Goal: Task Accomplishment & Management: Use online tool/utility

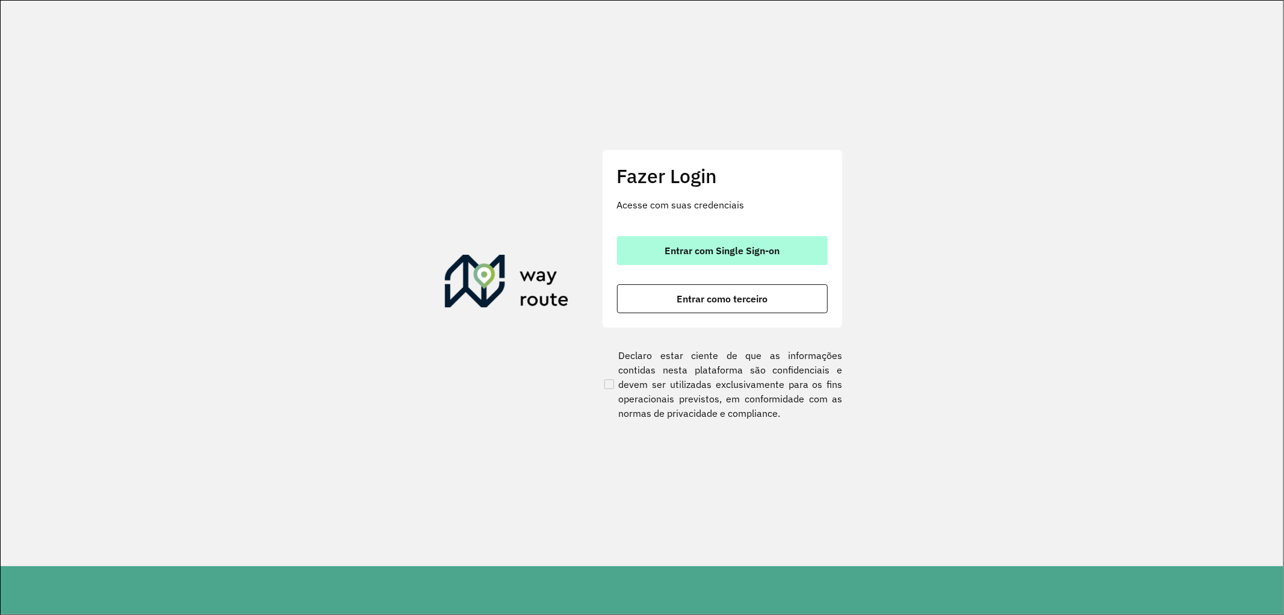
click at [700, 259] on button "Entrar com Single Sign-on" at bounding box center [722, 250] width 211 height 29
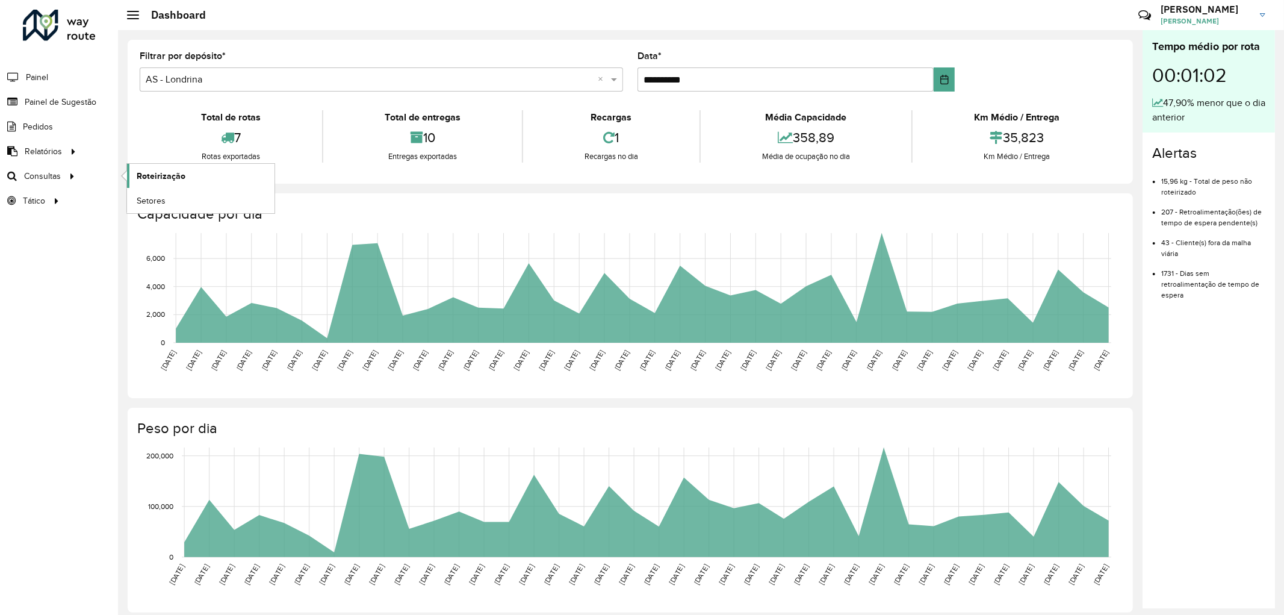
click at [215, 172] on link "Roteirização" at bounding box center [200, 176] width 147 height 24
click at [63, 170] on div at bounding box center [72, 176] width 18 height 13
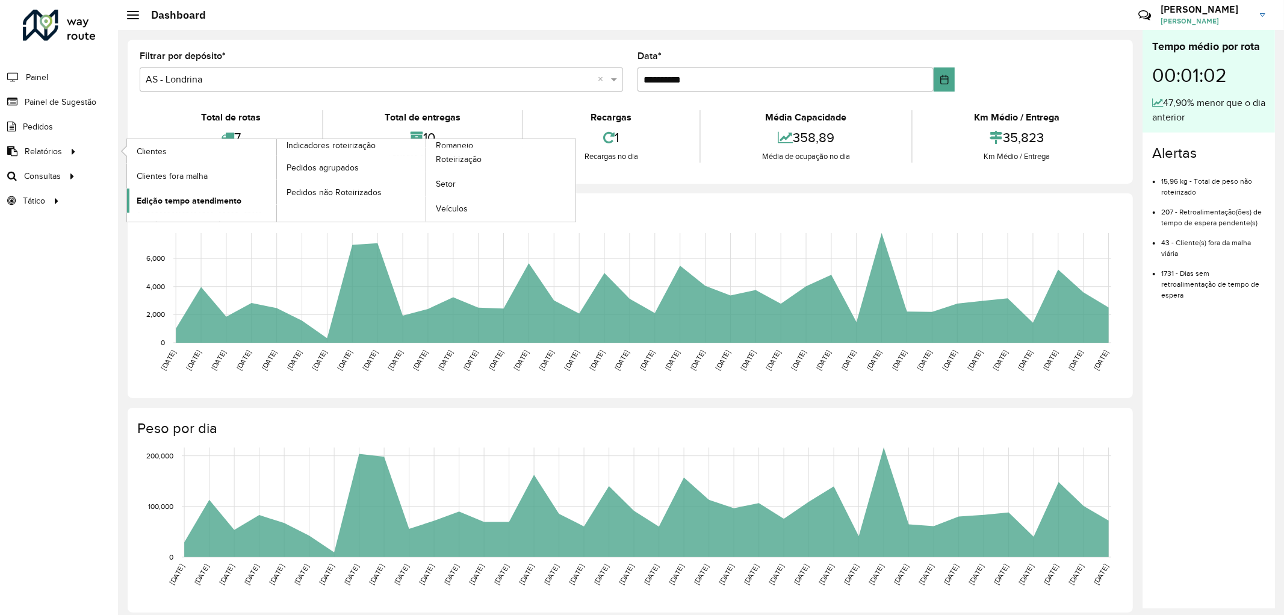
click at [232, 207] on span "Edição tempo atendimento" at bounding box center [189, 200] width 105 height 13
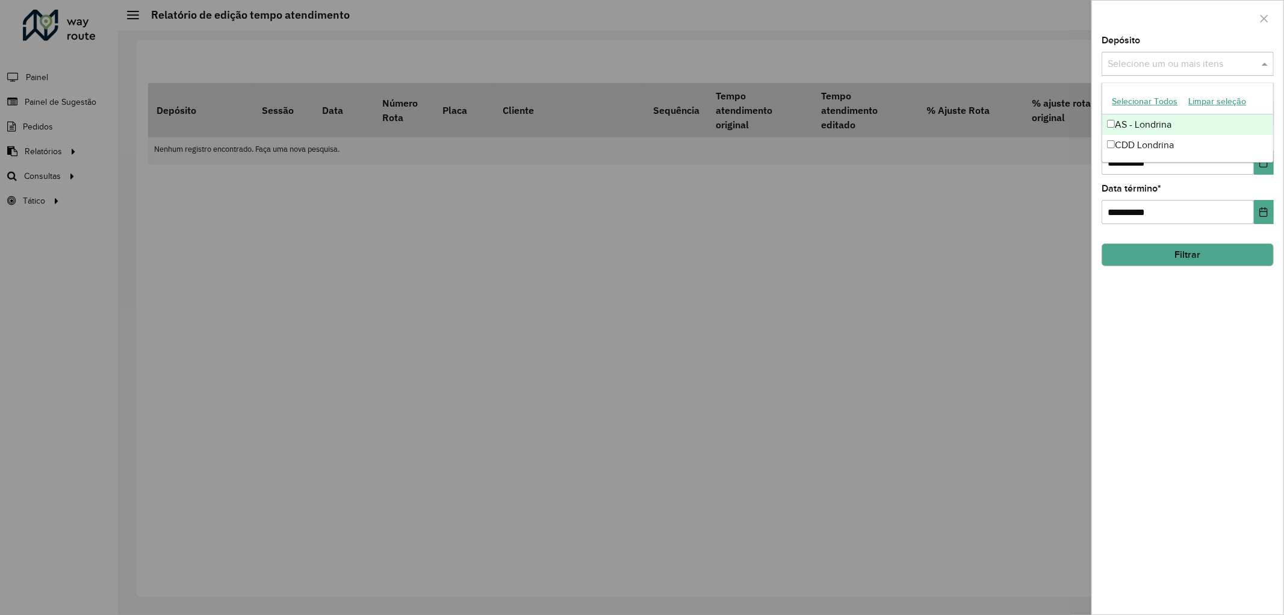
click at [1177, 66] on input "text" at bounding box center [1182, 64] width 154 height 14
click at [1167, 143] on div "CDD Londrina" at bounding box center [1187, 145] width 171 height 20
click at [1274, 173] on div "**********" at bounding box center [1187, 325] width 191 height 578
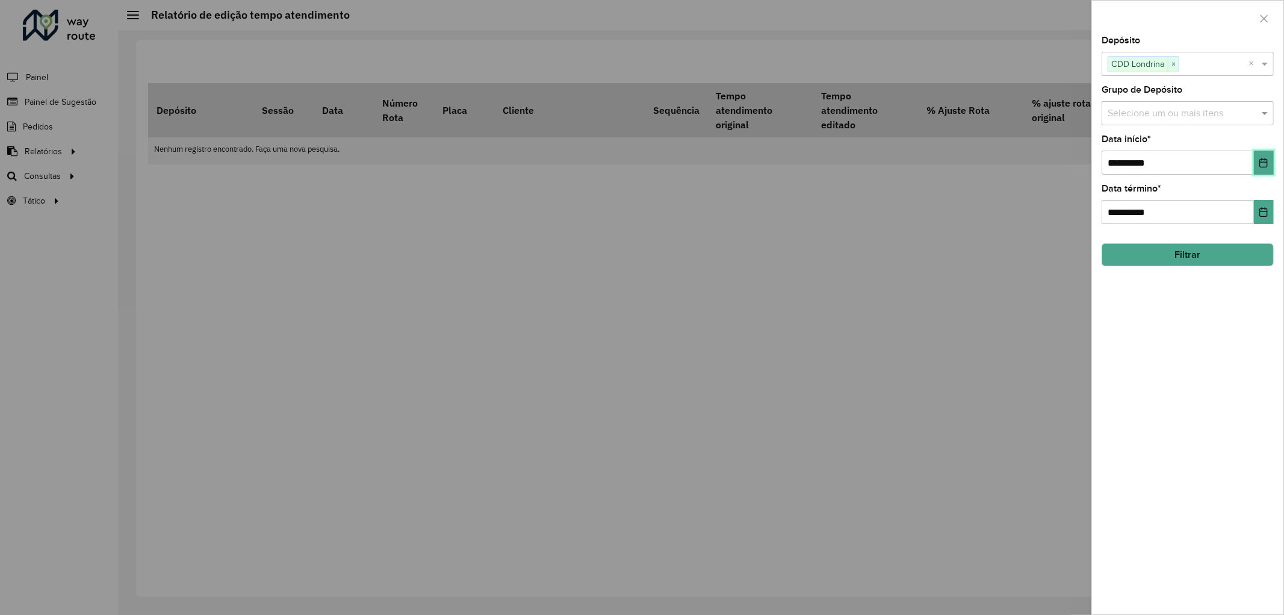
click at [1269, 170] on button "Choose Date" at bounding box center [1264, 162] width 20 height 24
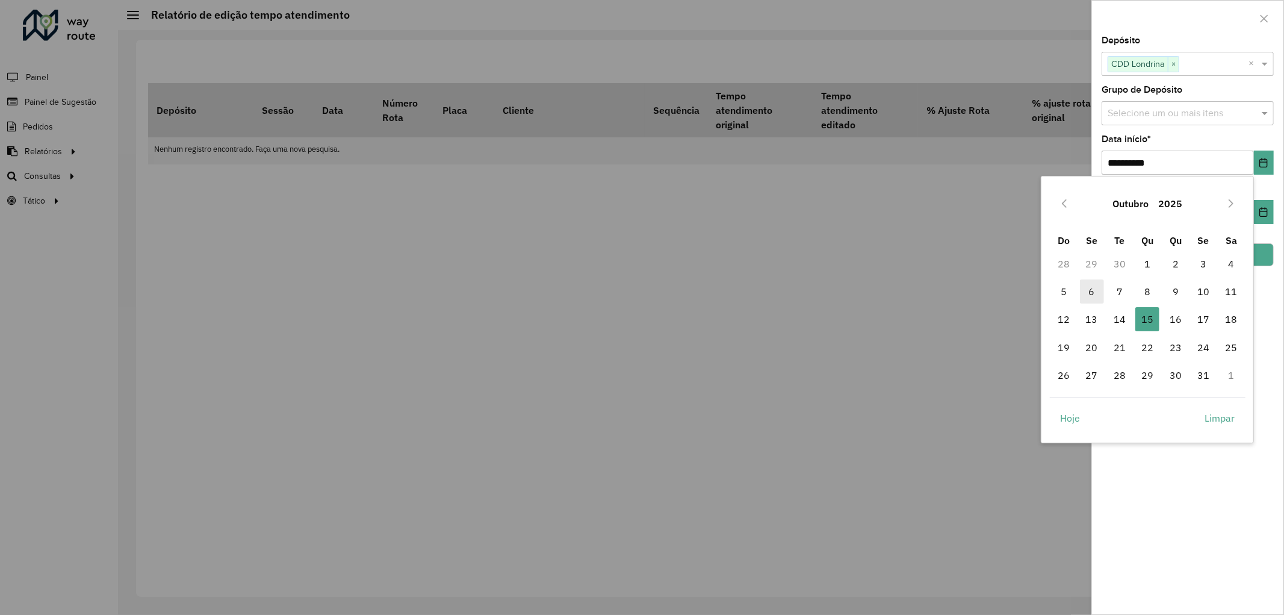
click at [1087, 298] on span "6" at bounding box center [1092, 291] width 24 height 24
type input "**********"
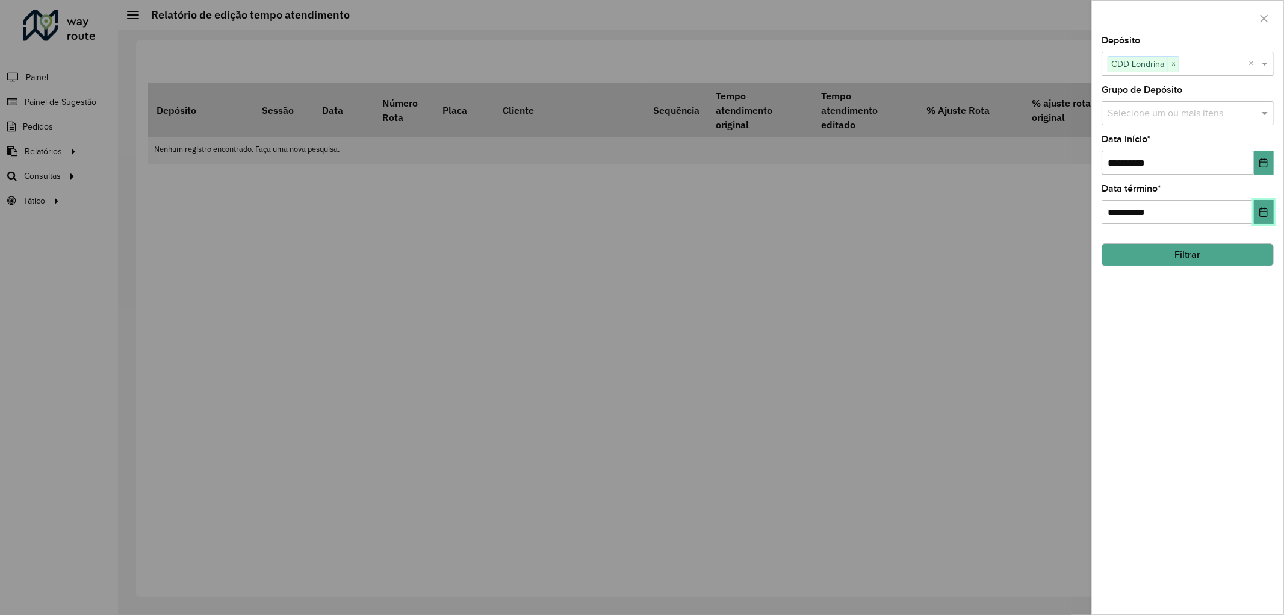
click at [1254, 214] on button "Choose Date" at bounding box center [1264, 212] width 20 height 24
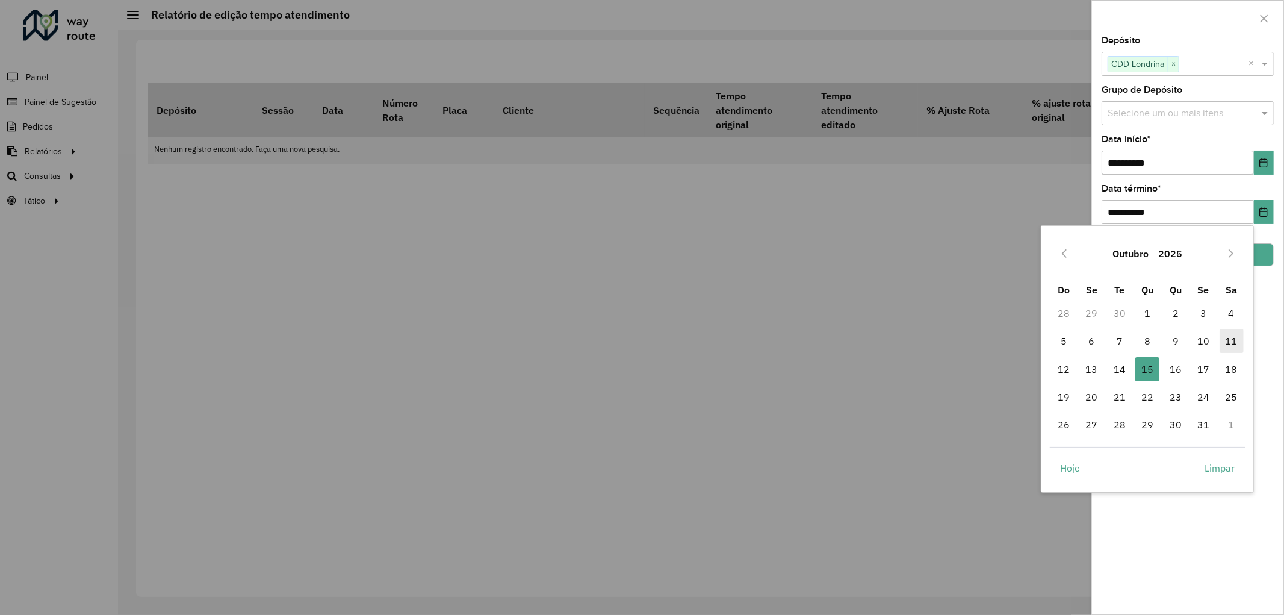
click at [1224, 341] on span "11" at bounding box center [1231, 341] width 24 height 24
type input "**********"
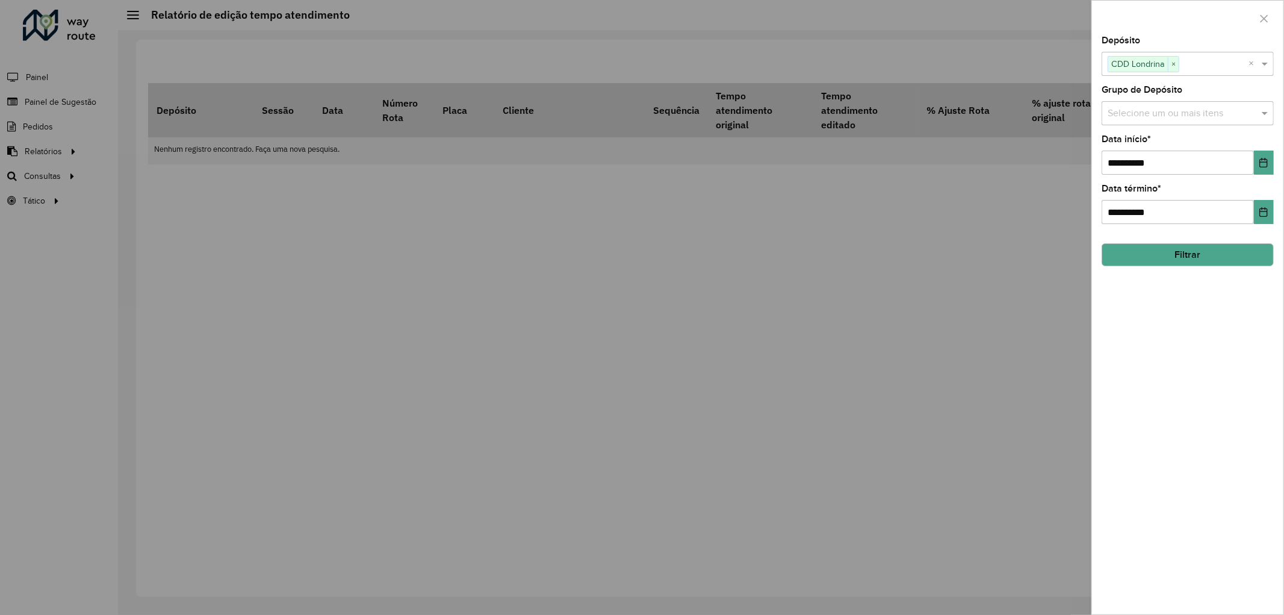
click at [1222, 262] on button "Filtrar" at bounding box center [1188, 254] width 172 height 23
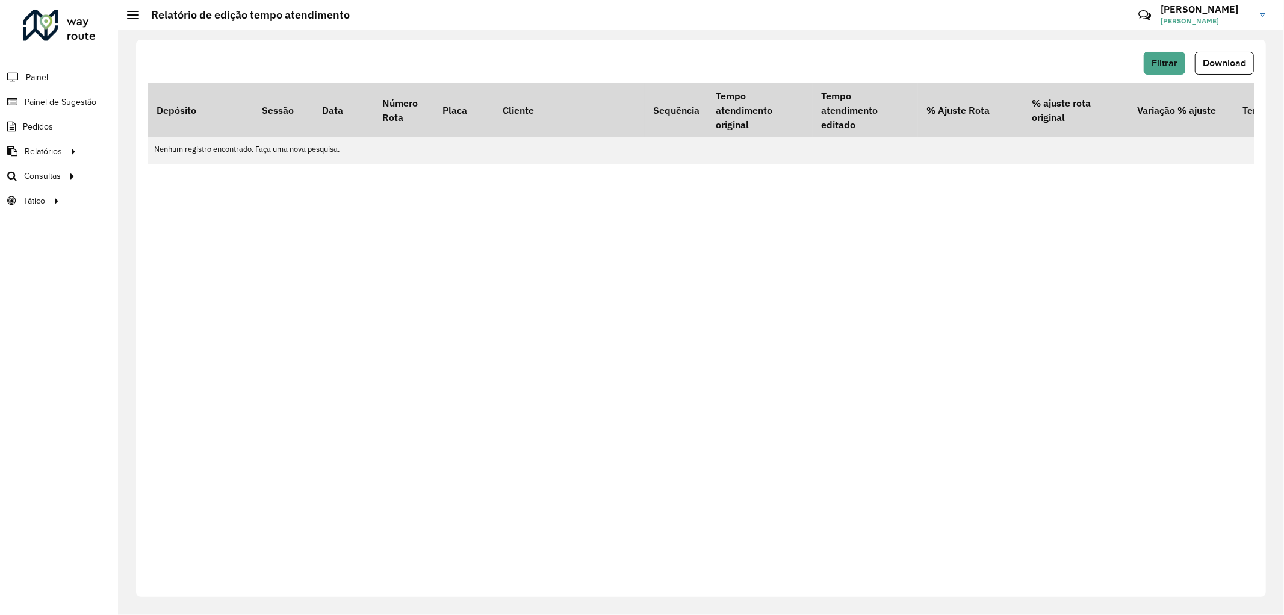
drag, startPoint x: 203, startPoint y: 169, endPoint x: 359, endPoint y: 172, distance: 155.9
click at [355, 172] on div "Filtrar Download Depósito Sessão Data Número Rota Placa Cliente Sequência Tempo…" at bounding box center [701, 318] width 1130 height 557
click at [359, 172] on div "Filtrar Download Depósito Sessão Data Número Rota Placa Cliente Sequência Tempo…" at bounding box center [701, 318] width 1130 height 557
drag, startPoint x: 388, startPoint y: 169, endPoint x: 792, endPoint y: 176, distance: 403.3
click at [780, 176] on div "Filtrar Download Depósito Sessão Data Número Rota Placa Cliente Sequência Tempo…" at bounding box center [701, 318] width 1130 height 557
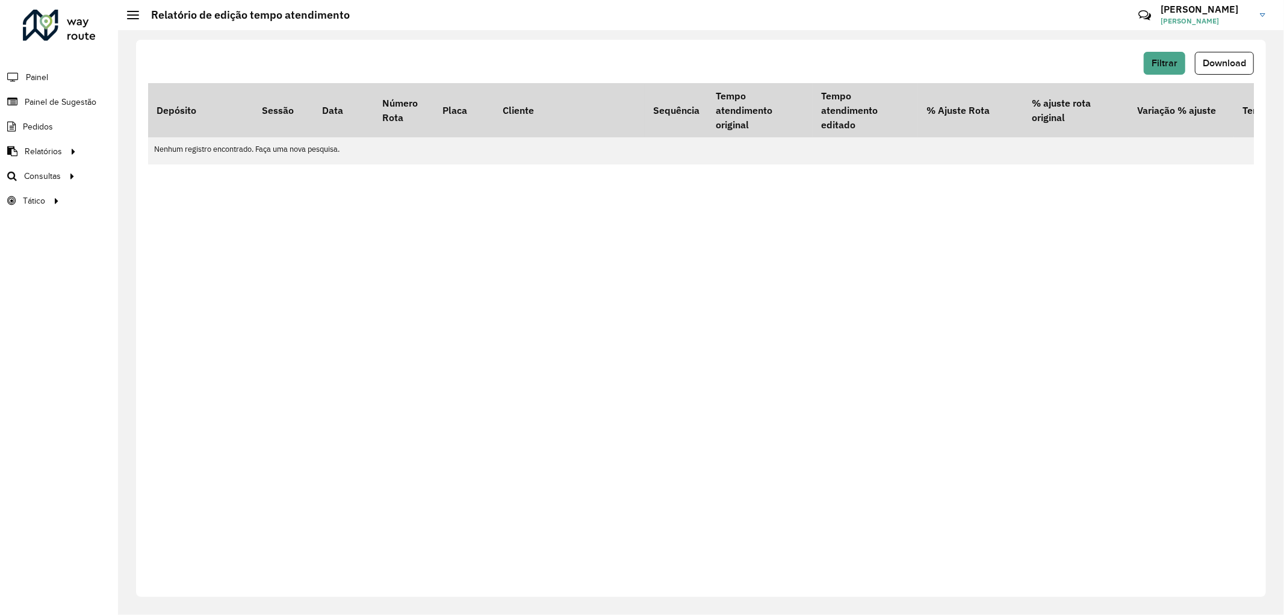
click at [841, 164] on table "Depósito Sessão Data Número Rota Placa Cliente Sequência Tempo atendimento orig…" at bounding box center [743, 123] width 1191 height 81
click at [816, 169] on div "Filtrar Download Depósito Sessão Data Número Rota Placa Cliente Sequência Tempo…" at bounding box center [701, 318] width 1130 height 557
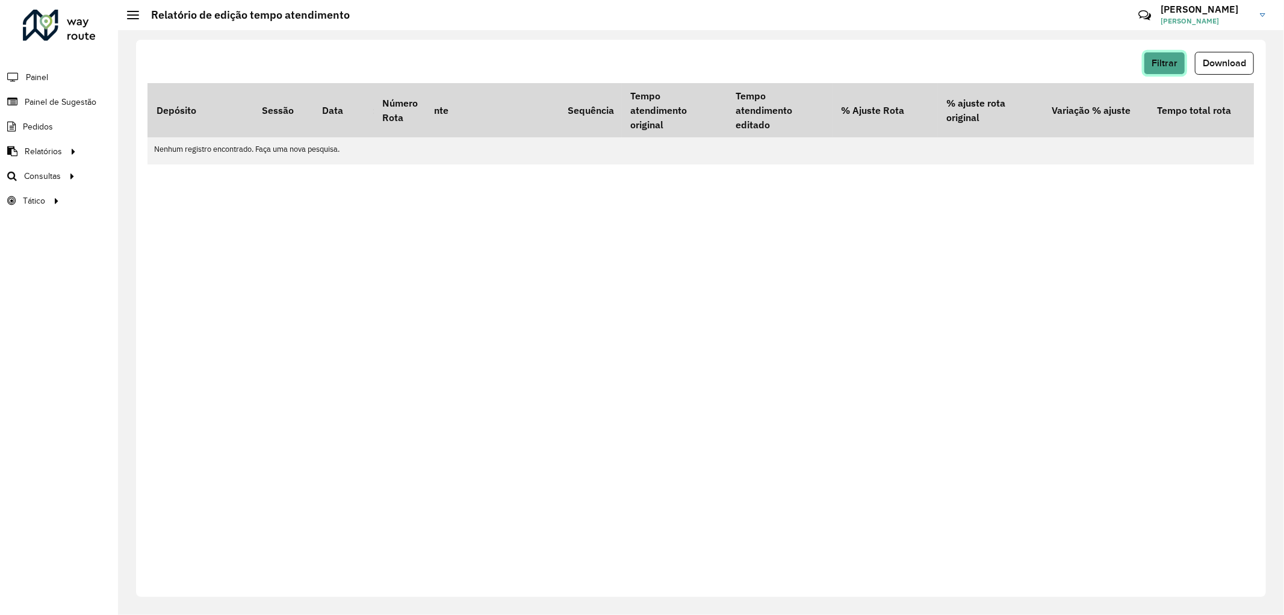
click at [1154, 52] on button "Filtrar" at bounding box center [1165, 63] width 42 height 23
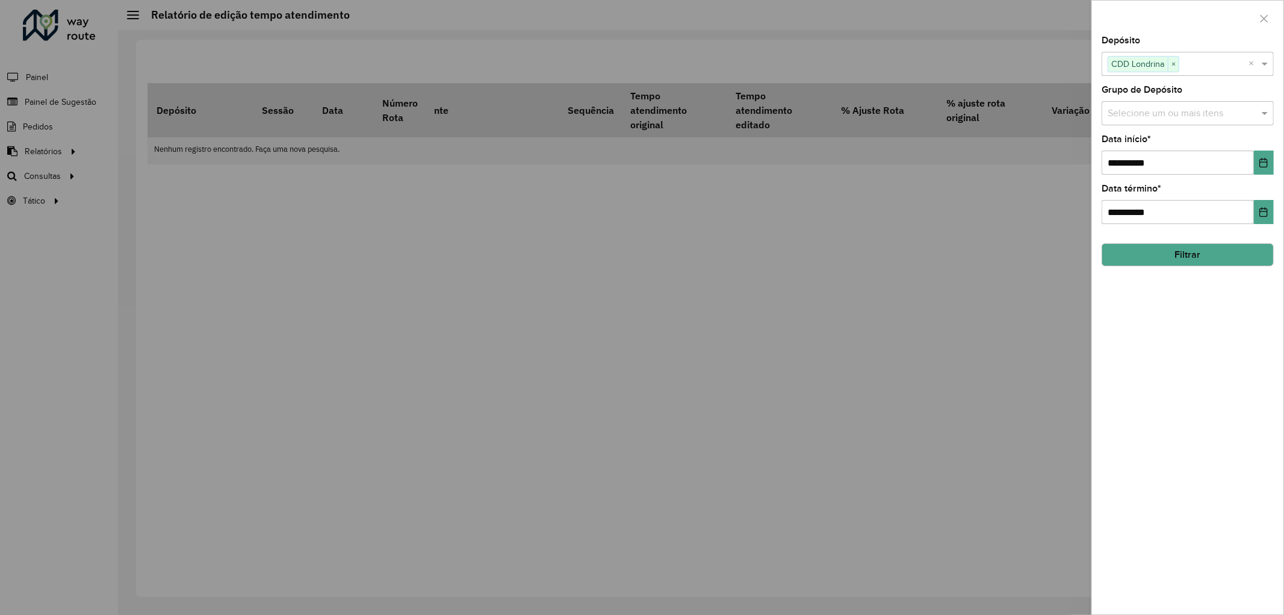
click at [1142, 110] on input "text" at bounding box center [1182, 114] width 154 height 14
click at [1136, 193] on div "Geo Sul" at bounding box center [1187, 194] width 171 height 20
click at [1132, 265] on button "Filtrar" at bounding box center [1188, 254] width 172 height 23
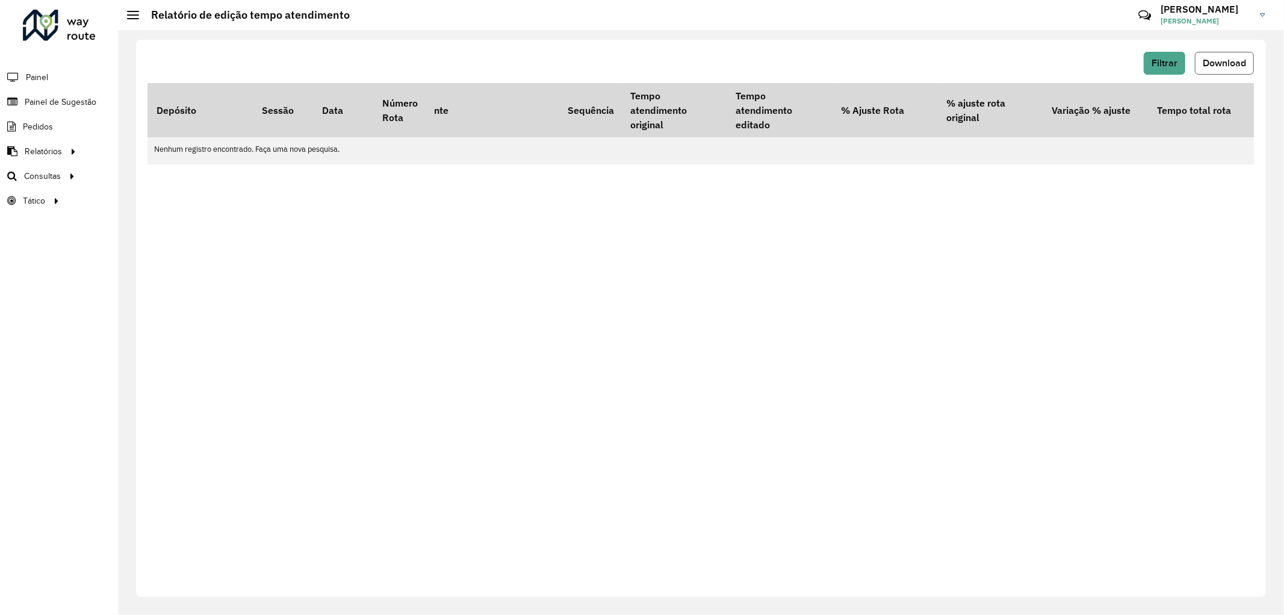
click at [1230, 58] on span "Download" at bounding box center [1224, 63] width 43 height 10
click at [1161, 64] on span "Filtrar" at bounding box center [1164, 63] width 26 height 10
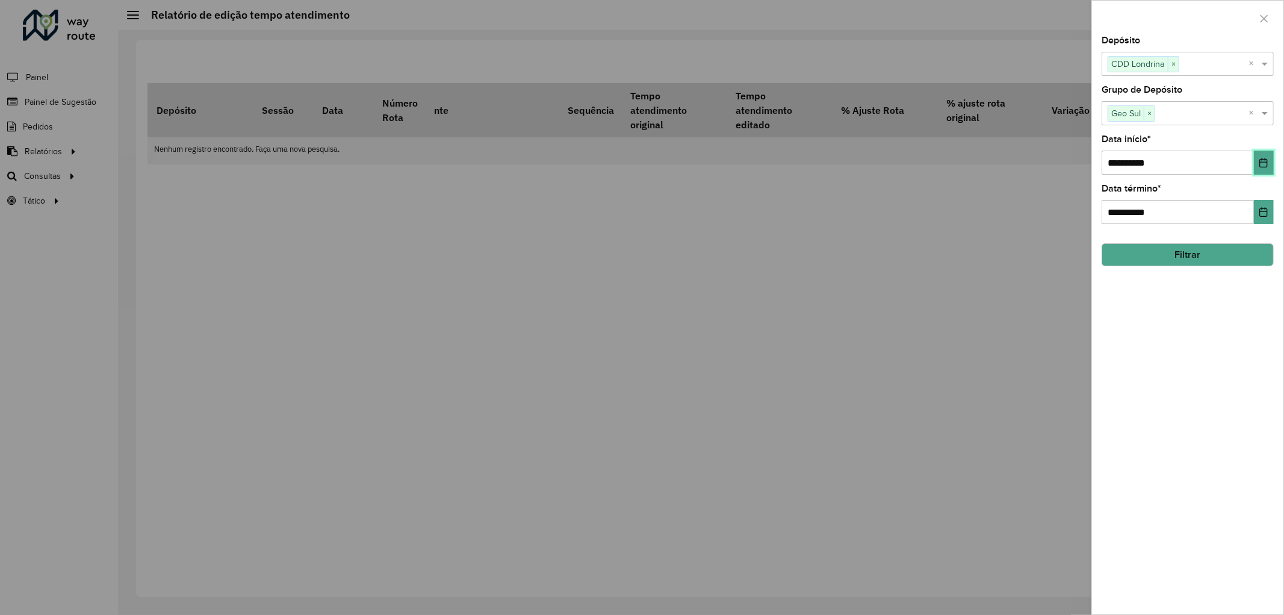
click at [1266, 163] on icon "Choose Date" at bounding box center [1264, 163] width 10 height 10
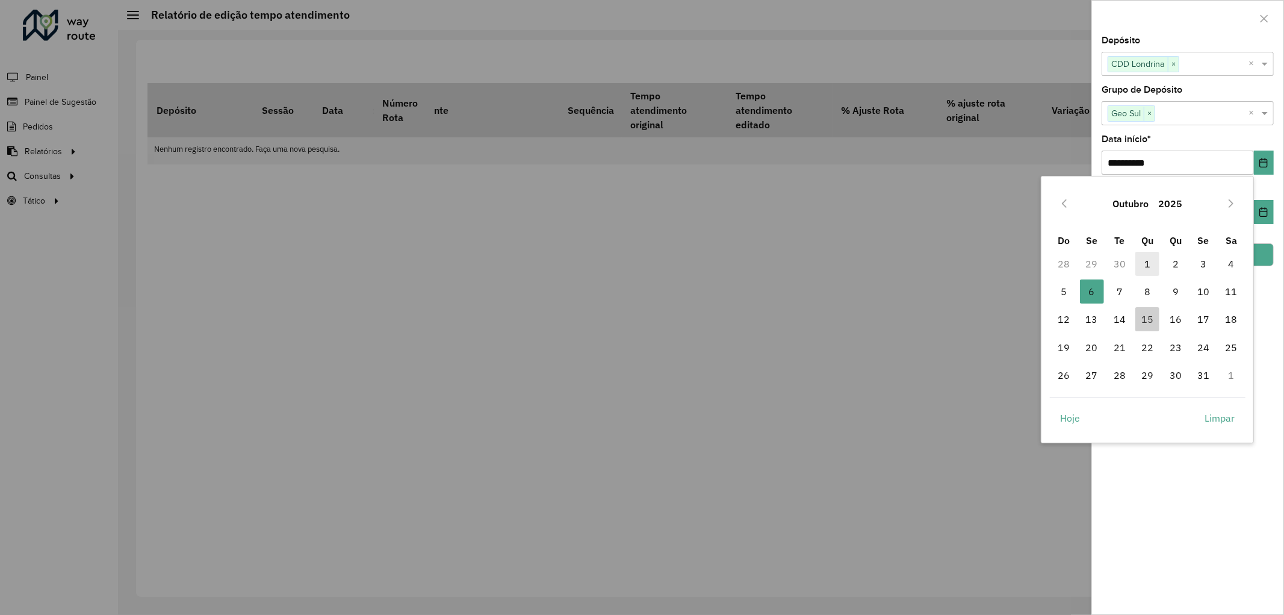
click at [1151, 260] on span "1" at bounding box center [1147, 264] width 24 height 24
type input "**********"
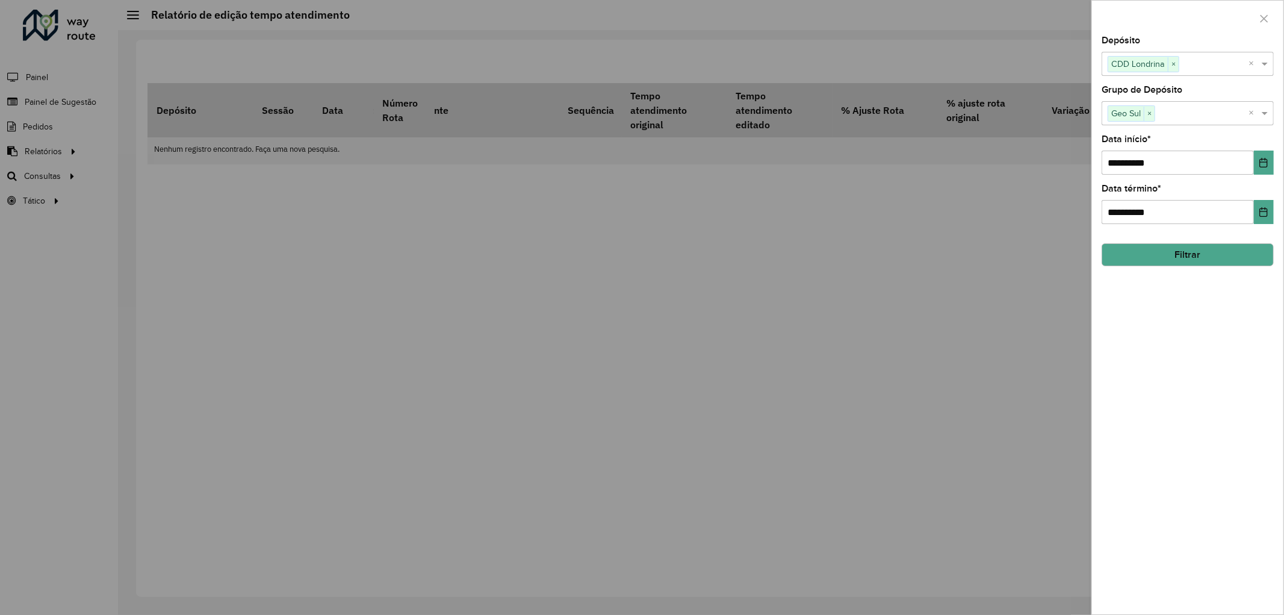
click at [1229, 258] on button "Filtrar" at bounding box center [1188, 254] width 172 height 23
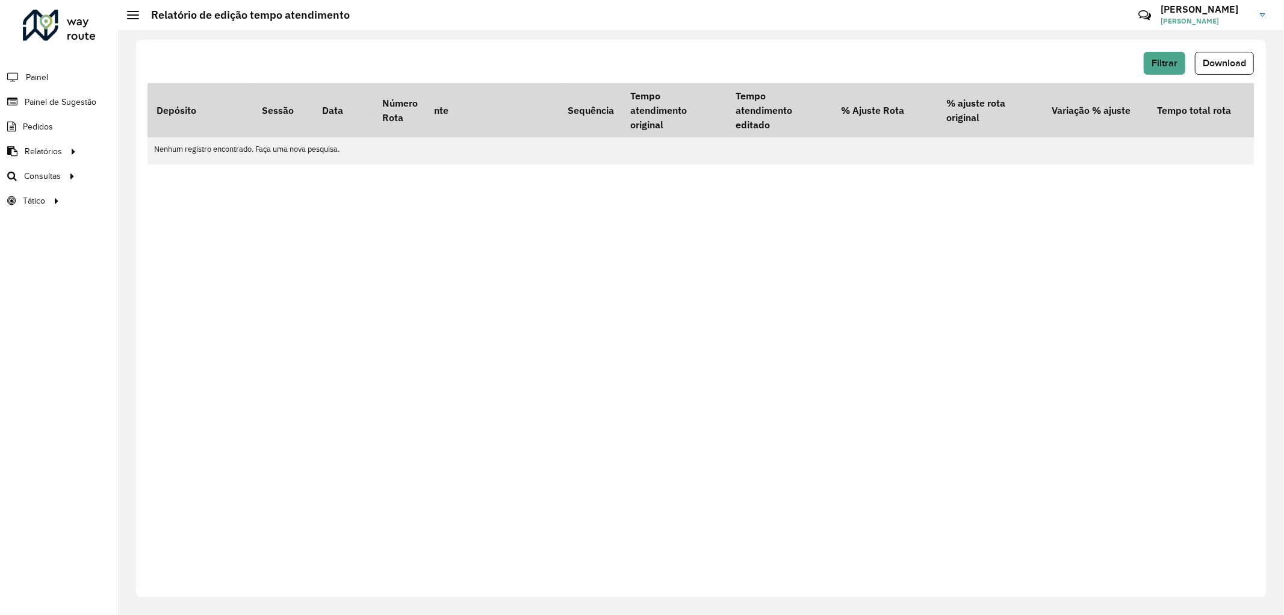
drag, startPoint x: 347, startPoint y: 169, endPoint x: 197, endPoint y: 167, distance: 149.9
click at [197, 167] on div "Filtrar Download Depósito Sessão Data Número Rota Placa Cliente Sequência Tempo…" at bounding box center [701, 318] width 1130 height 557
click at [1170, 63] on span "Filtrar" at bounding box center [1164, 63] width 26 height 10
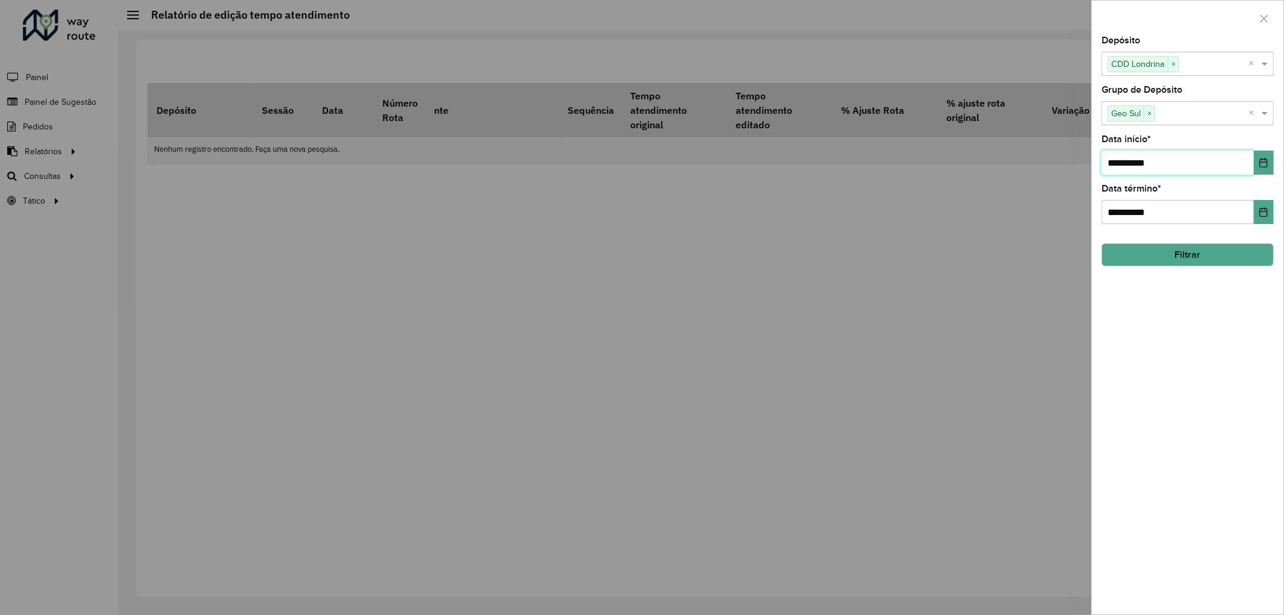
click at [1141, 170] on input "**********" at bounding box center [1178, 162] width 152 height 24
click at [1266, 166] on icon "Choose Date" at bounding box center [1264, 163] width 10 height 10
click at [1187, 462] on div "**********" at bounding box center [1187, 325] width 191 height 578
click at [1262, 160] on icon "Choose Date" at bounding box center [1264, 163] width 8 height 10
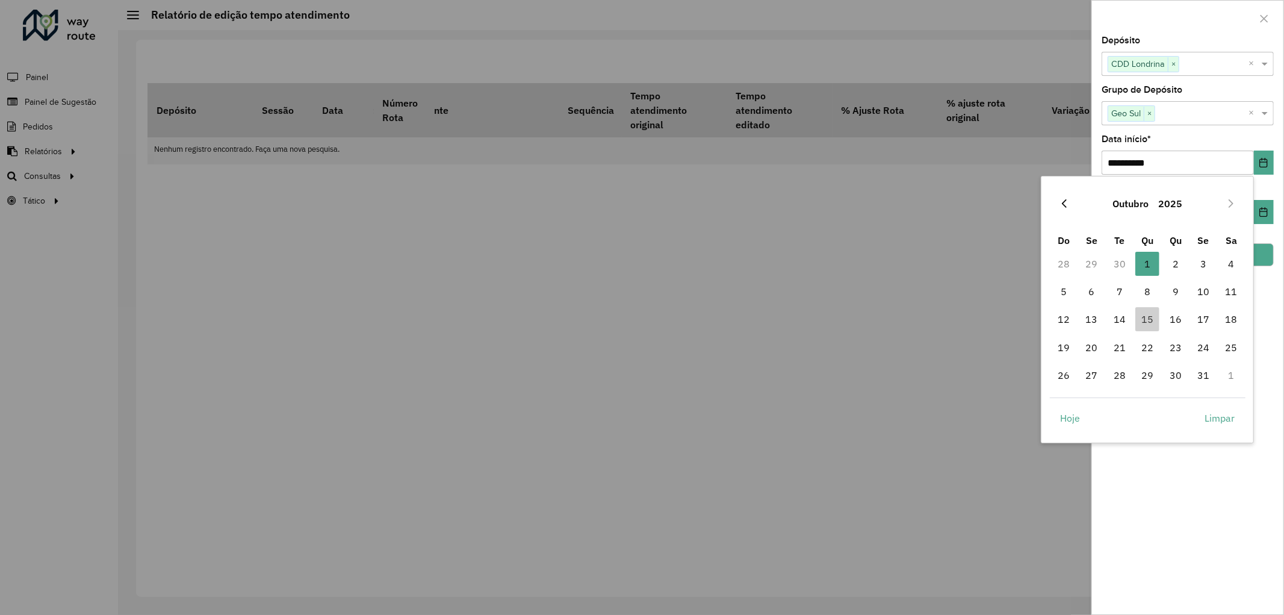
click at [1058, 203] on button "Previous Month" at bounding box center [1064, 203] width 19 height 19
click at [1088, 265] on span "1" at bounding box center [1092, 264] width 24 height 24
type input "**********"
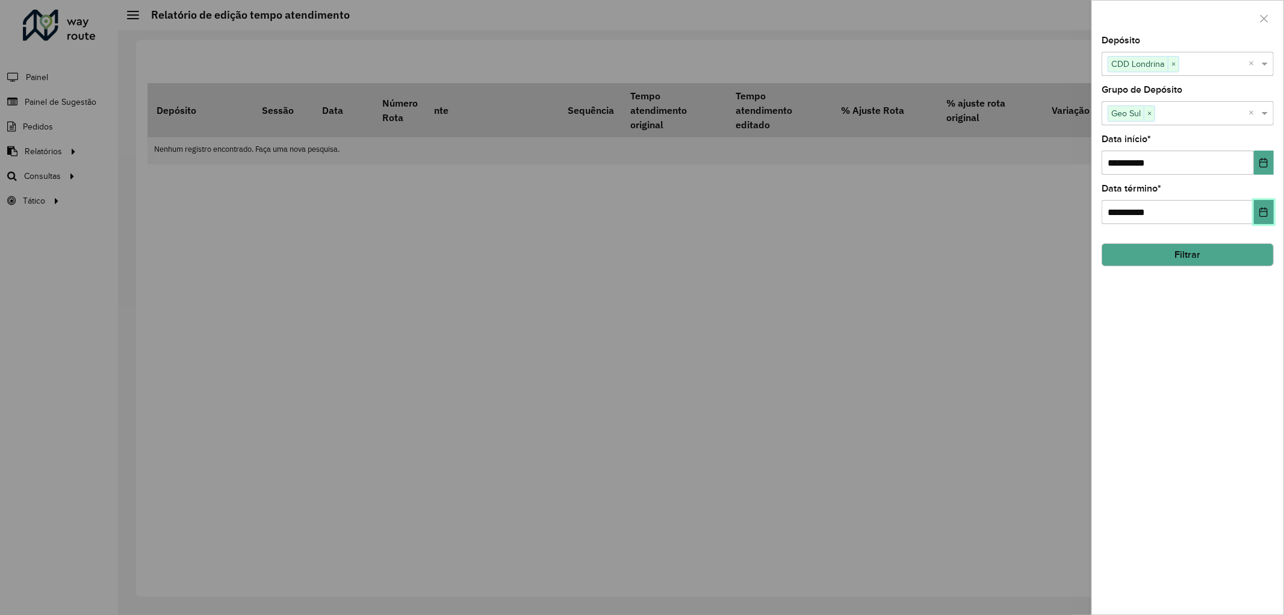
click at [1262, 217] on icon "Choose Date" at bounding box center [1264, 212] width 10 height 10
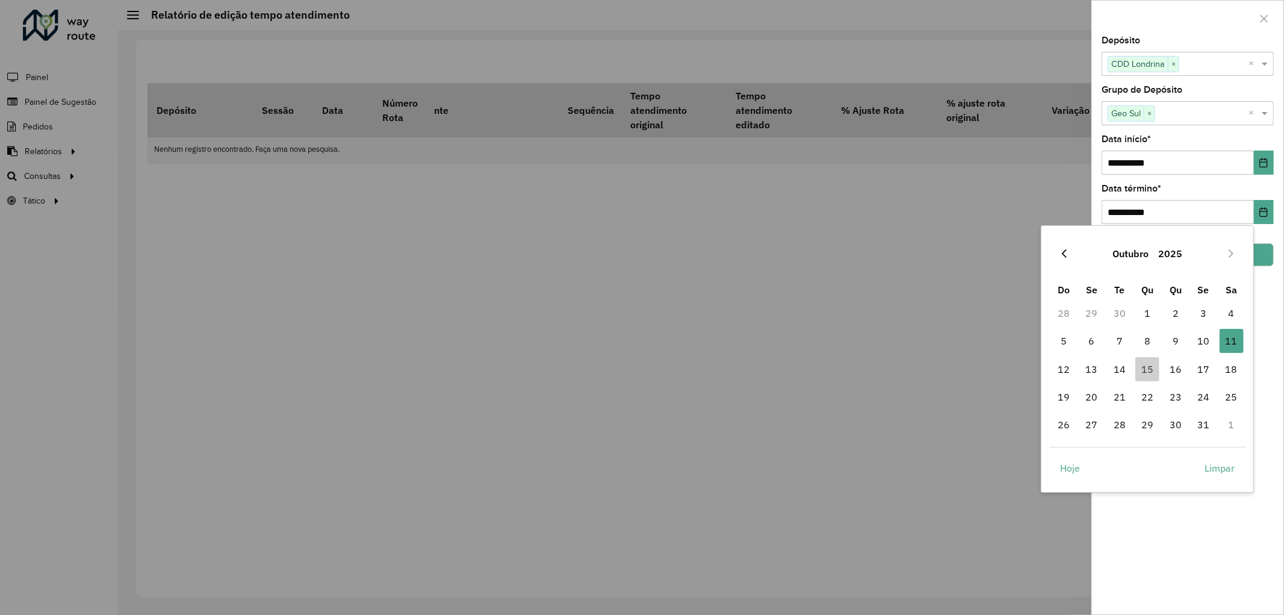
click at [1063, 252] on icon "Previous Month" at bounding box center [1064, 253] width 5 height 8
click at [1121, 424] on span "30" at bounding box center [1120, 424] width 24 height 24
type input "**********"
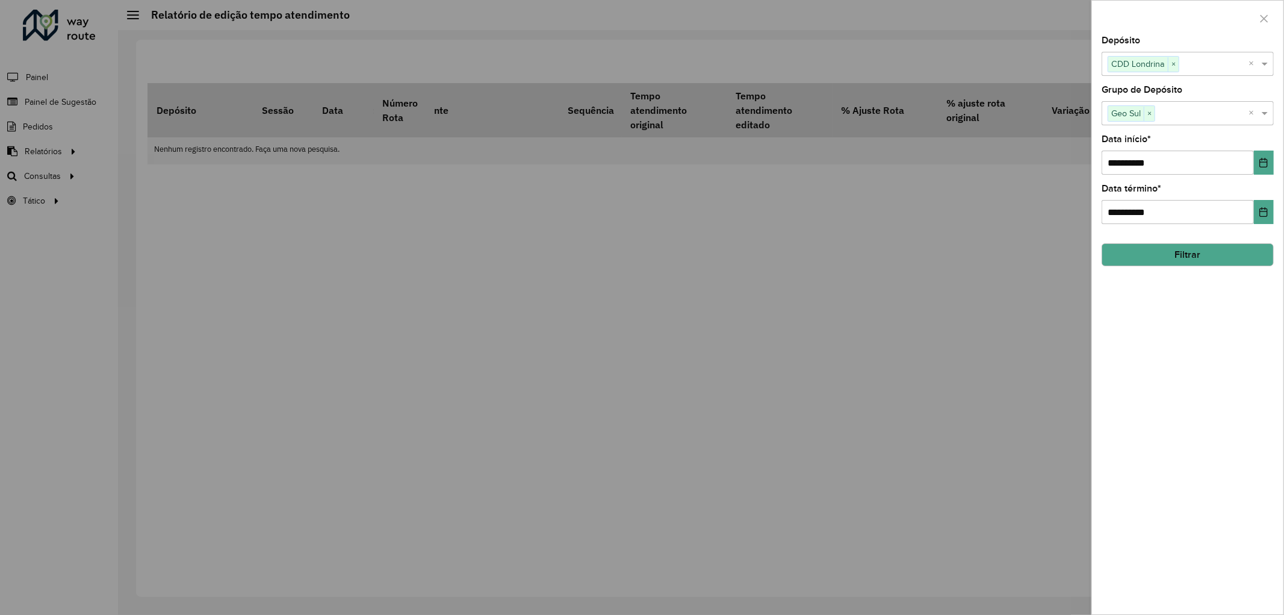
click at [1255, 247] on button "Filtrar" at bounding box center [1188, 254] width 172 height 23
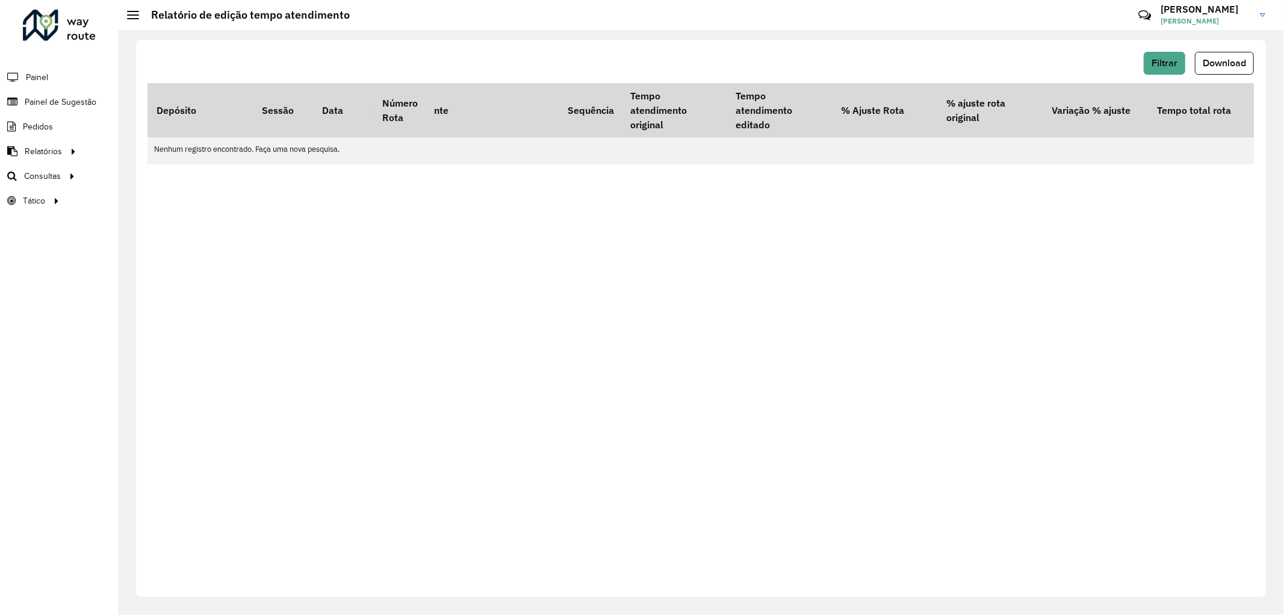
drag, startPoint x: 877, startPoint y: 167, endPoint x: 797, endPoint y: 167, distance: 80.1
click at [797, 164] on div "Depósito Sessão Data Número Rota Placa Cliente Sequência Tempo atendimento orig…" at bounding box center [701, 123] width 1106 height 81
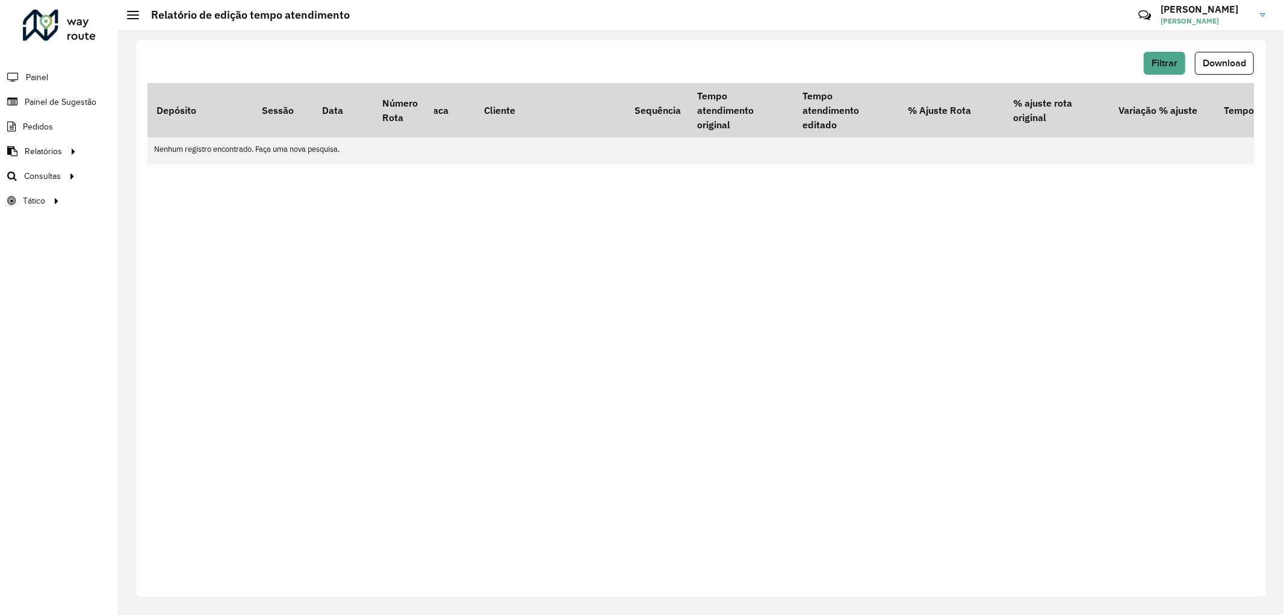
scroll to position [0, 0]
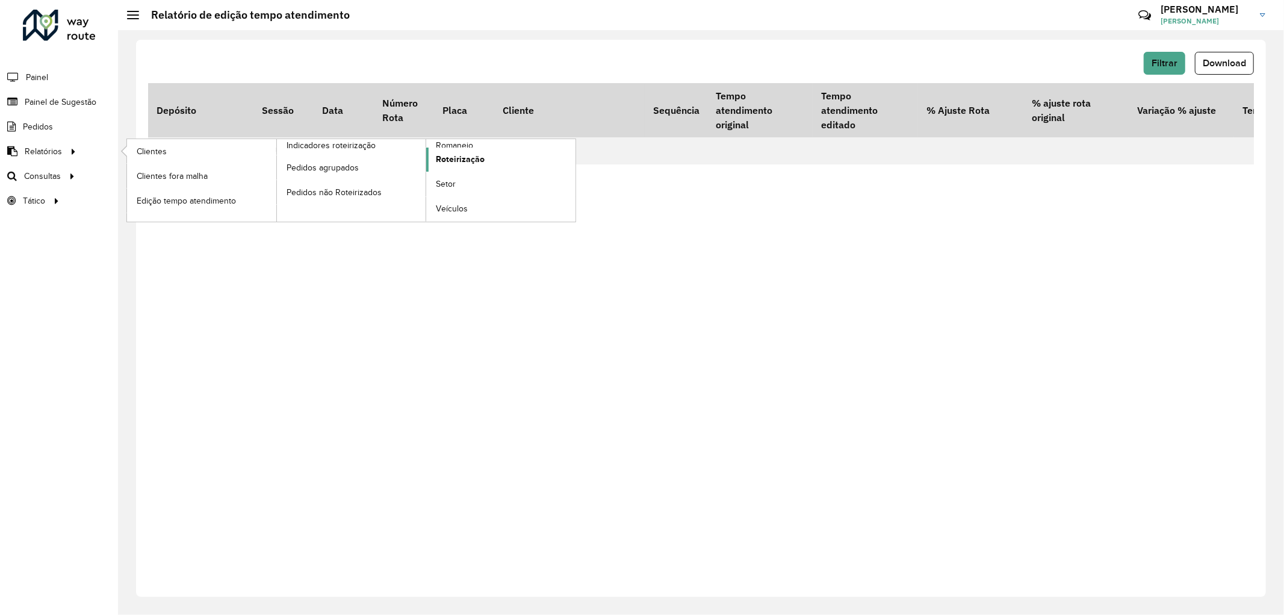
click at [488, 156] on link "Roteirização" at bounding box center [500, 159] width 149 height 24
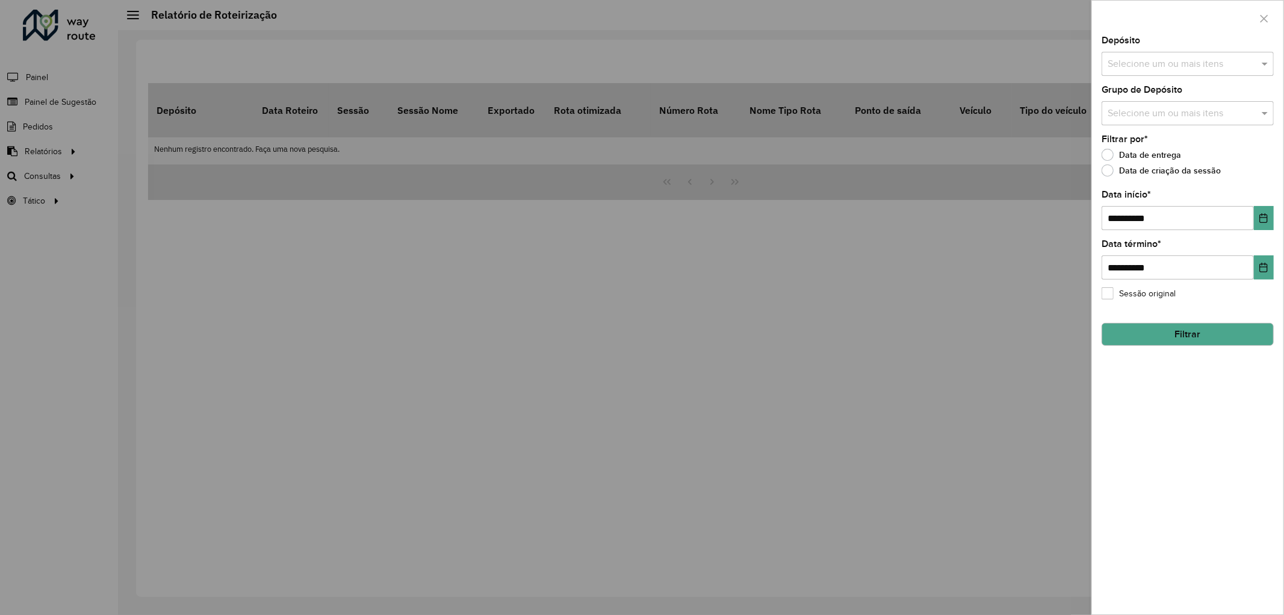
click at [1195, 67] on input "text" at bounding box center [1182, 64] width 154 height 14
click at [1157, 141] on div "CDD Londrina" at bounding box center [1187, 145] width 171 height 20
click at [1254, 187] on div "**********" at bounding box center [1187, 325] width 191 height 578
click at [1192, 341] on button "Filtrar" at bounding box center [1188, 334] width 172 height 23
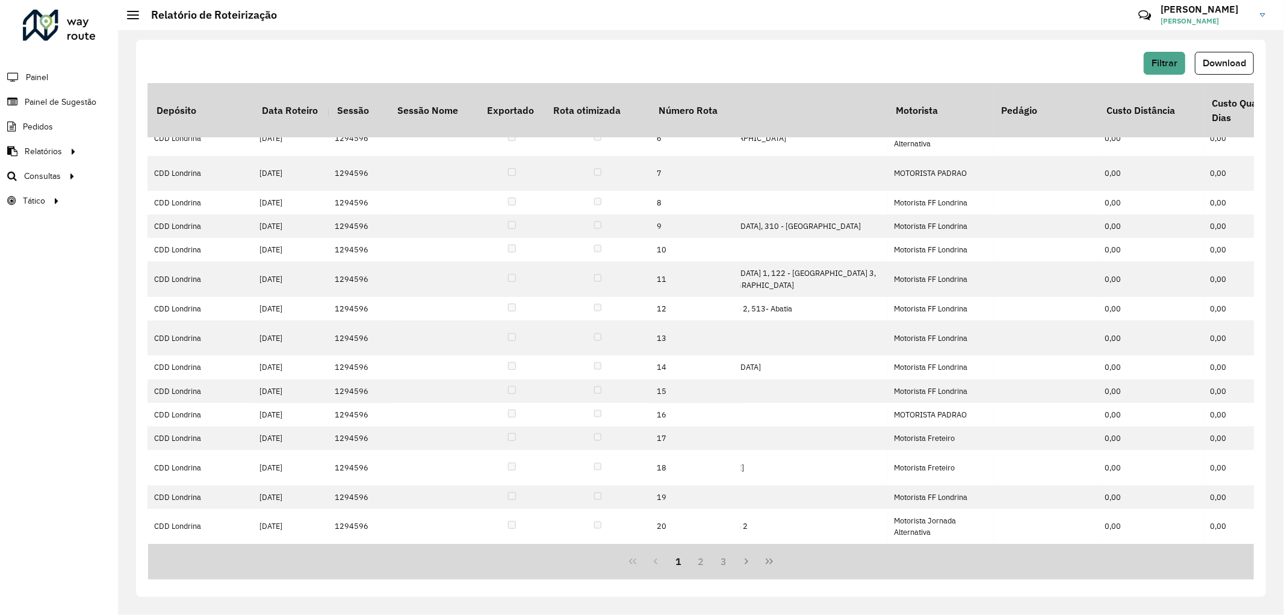
scroll to position [354, 459]
drag, startPoint x: 434, startPoint y: 544, endPoint x: 469, endPoint y: 542, distance: 35.6
click at [469, 542] on div "Depósito Data Roteiro Sessão Sessão Nome Exportado Rota otimizada Número Rota N…" at bounding box center [701, 331] width 1106 height 496
click at [447, 606] on div "Filtrar Download Depósito Data Roteiro Sessão Sessão Nome Exportado Rota otimiz…" at bounding box center [701, 322] width 1166 height 584
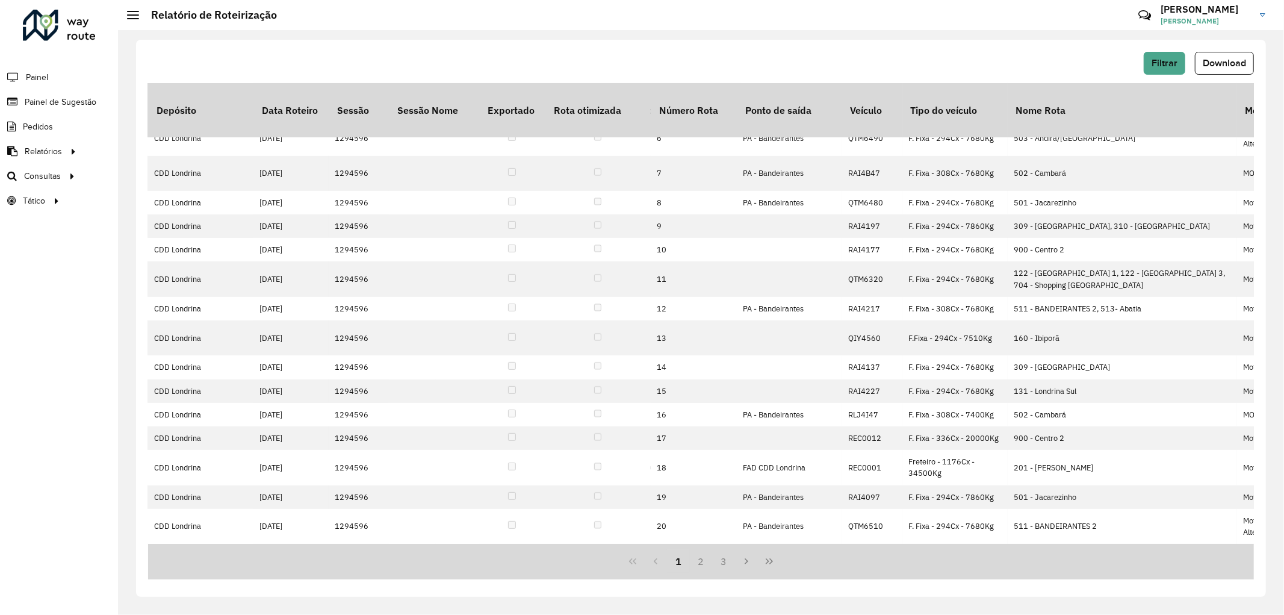
scroll to position [354, 0]
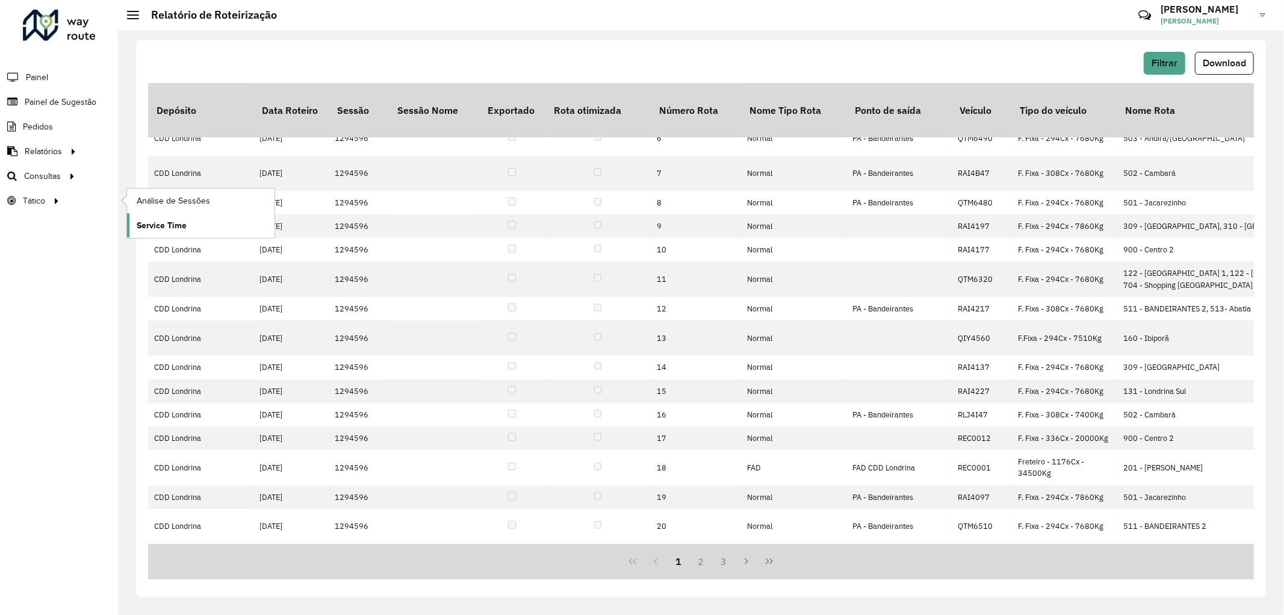
click at [181, 225] on span "Service Time" at bounding box center [162, 225] width 50 height 13
click at [252, 200] on link "Análise de Sessões" at bounding box center [200, 200] width 147 height 24
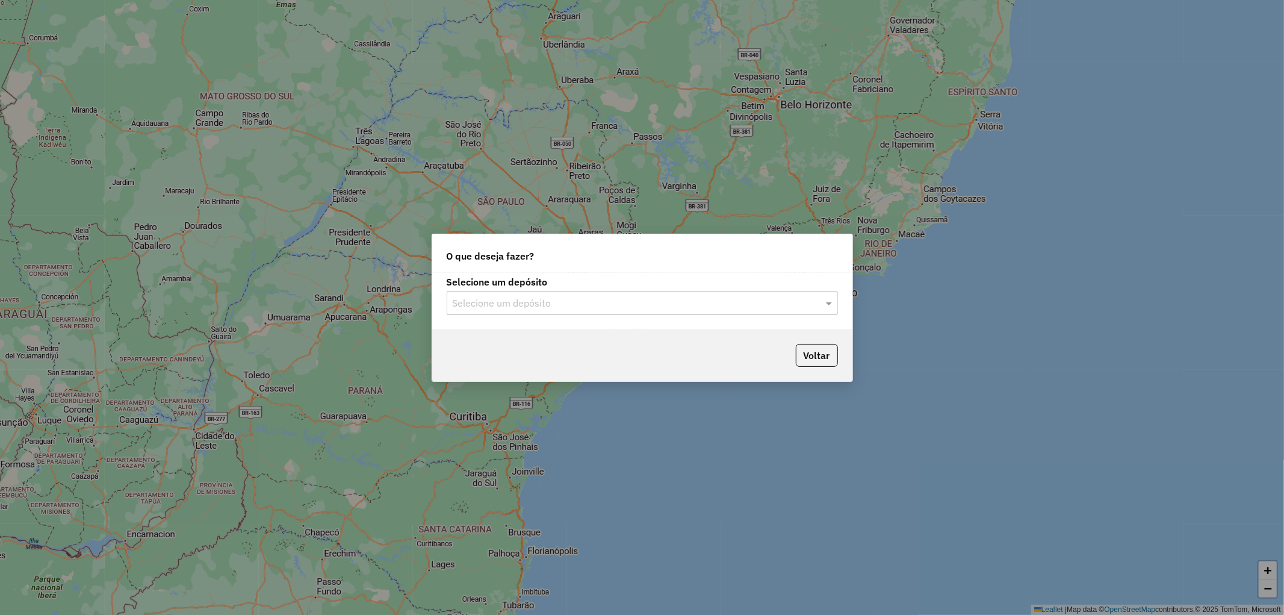
click at [622, 297] on input "text" at bounding box center [630, 303] width 355 height 14
click at [592, 356] on div "CDD Londrina" at bounding box center [642, 357] width 390 height 20
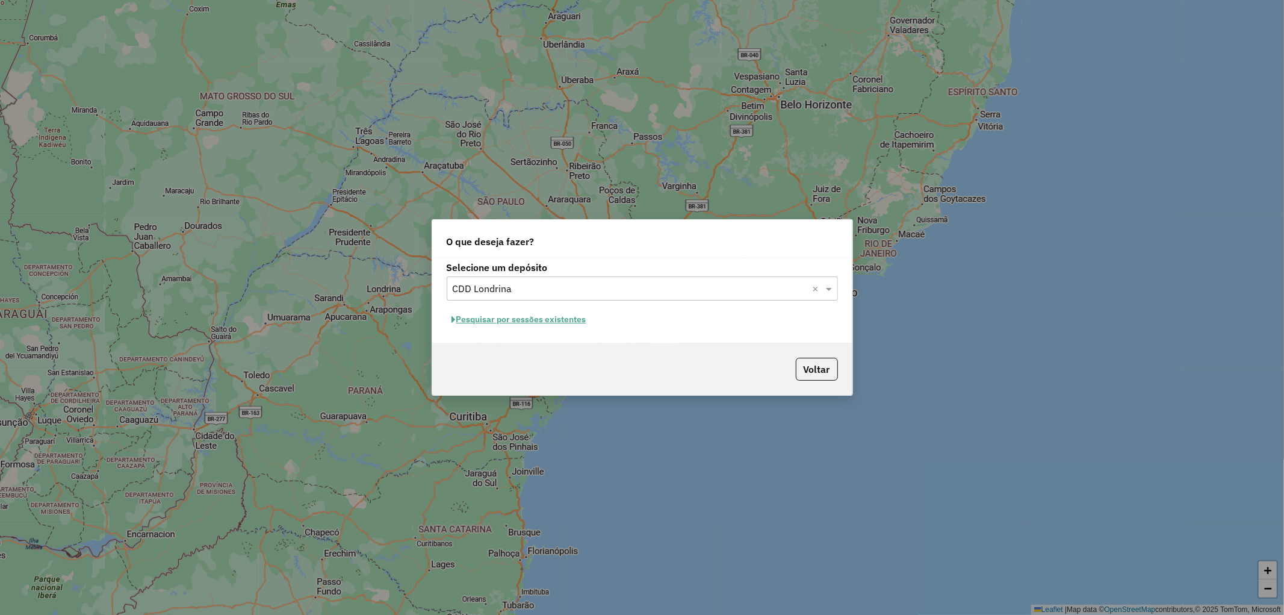
click at [574, 317] on button "Pesquisar por sessões existentes" at bounding box center [519, 319] width 145 height 19
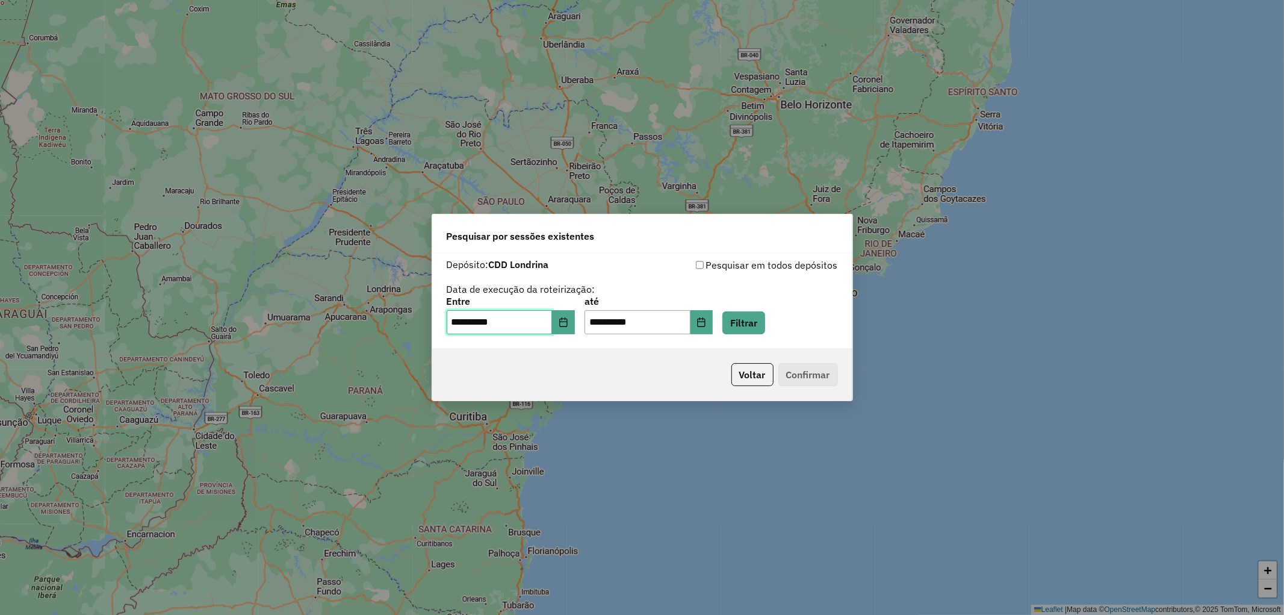
click at [522, 325] on input "**********" at bounding box center [500, 322] width 106 height 24
click at [566, 322] on button "Choose Date" at bounding box center [563, 322] width 23 height 24
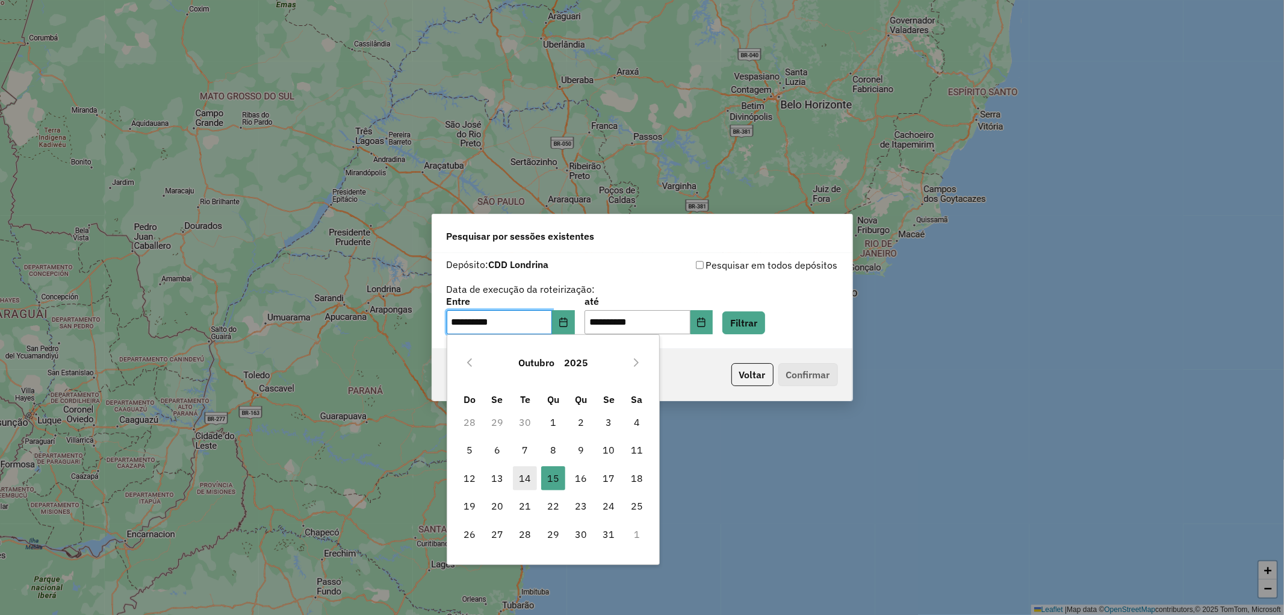
click at [531, 482] on span "14" at bounding box center [525, 478] width 24 height 24
type input "**********"
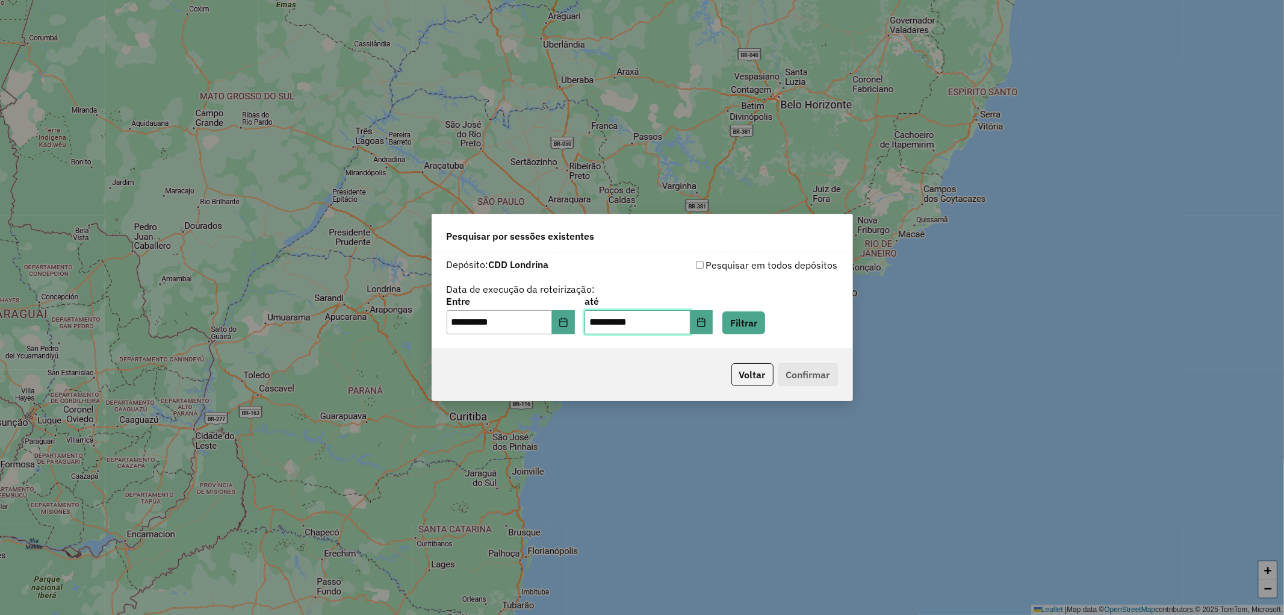
click at [639, 313] on input "**********" at bounding box center [637, 322] width 106 height 24
click at [617, 316] on input "**********" at bounding box center [637, 322] width 106 height 24
click at [810, 376] on p-footer "Voltar Confirmar" at bounding box center [782, 374] width 111 height 23
drag, startPoint x: 774, startPoint y: 321, endPoint x: 767, endPoint y: 325, distance: 8.1
click at [765, 321] on button "Filtrar" at bounding box center [743, 322] width 43 height 23
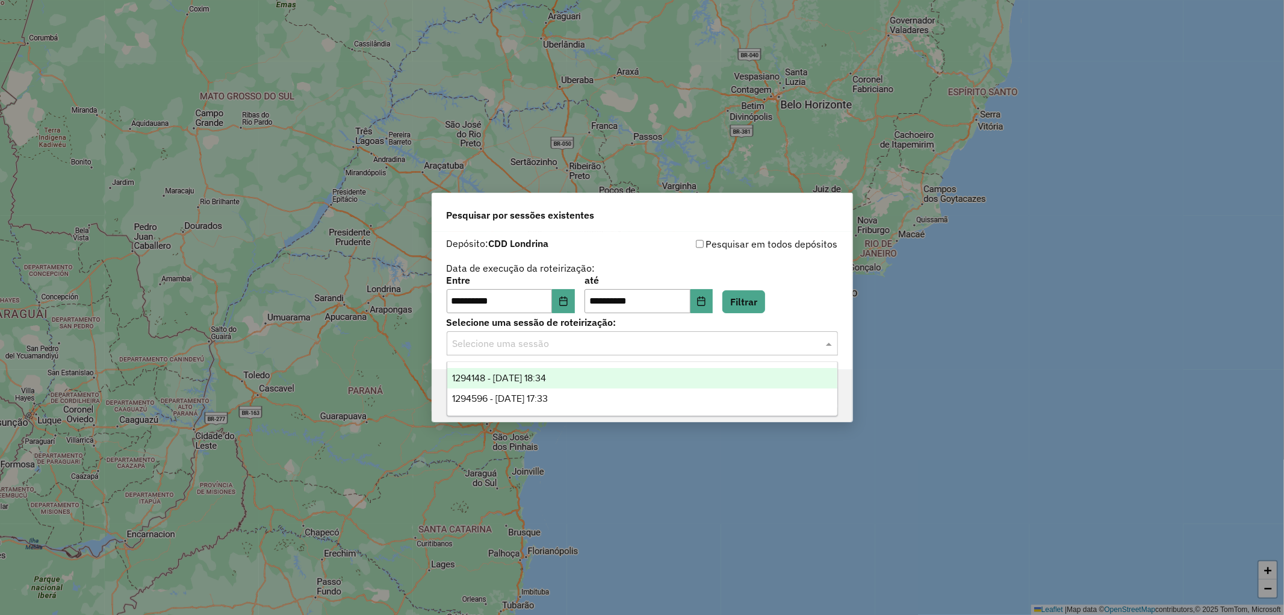
click at [696, 351] on div "Selecione uma sessão" at bounding box center [642, 343] width 391 height 24
click at [678, 379] on div "1294148 - 14/10/2025 18:34" at bounding box center [642, 378] width 390 height 20
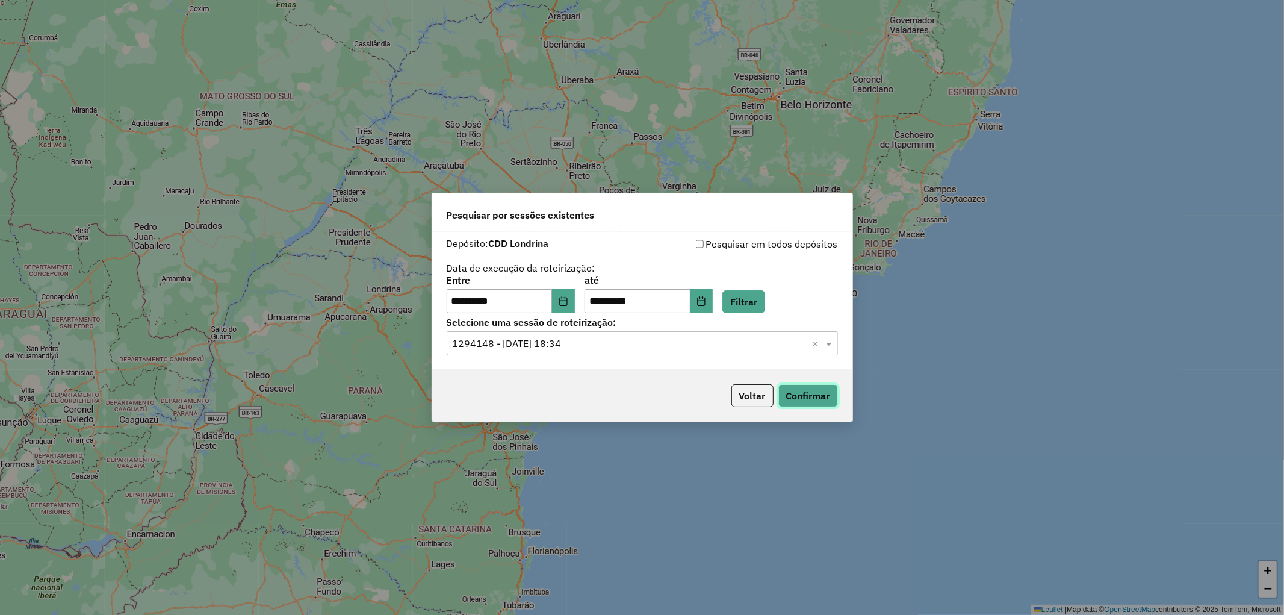
click at [808, 394] on button "Confirmar" at bounding box center [808, 395] width 60 height 23
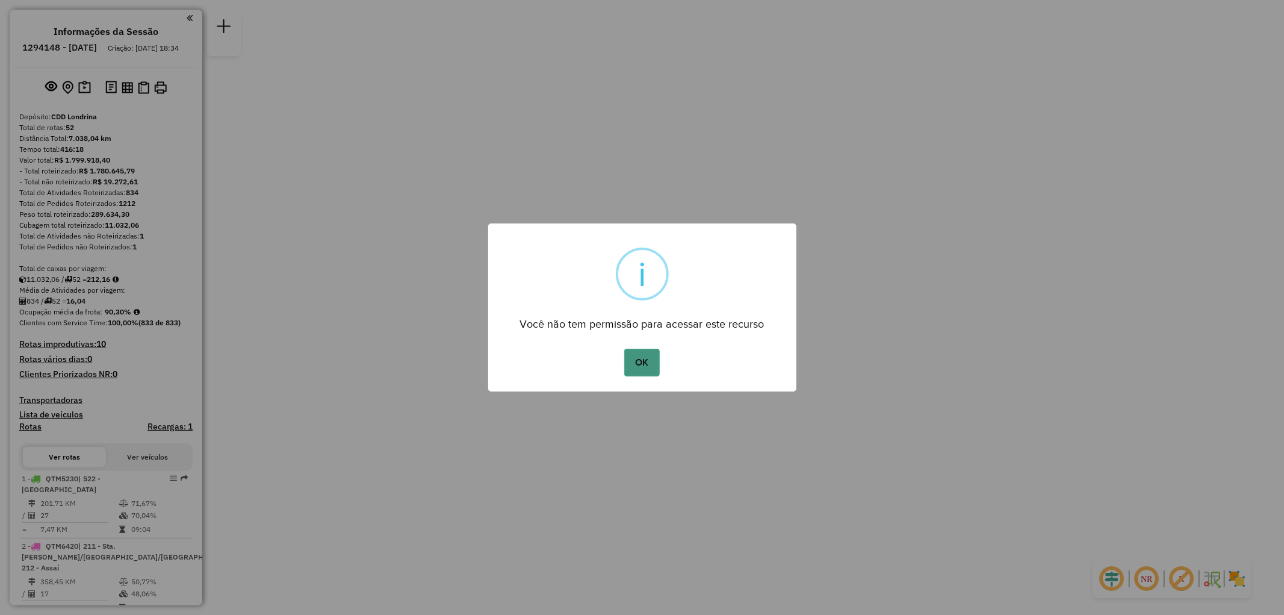
click at [648, 356] on button "OK" at bounding box center [642, 363] width 36 height 28
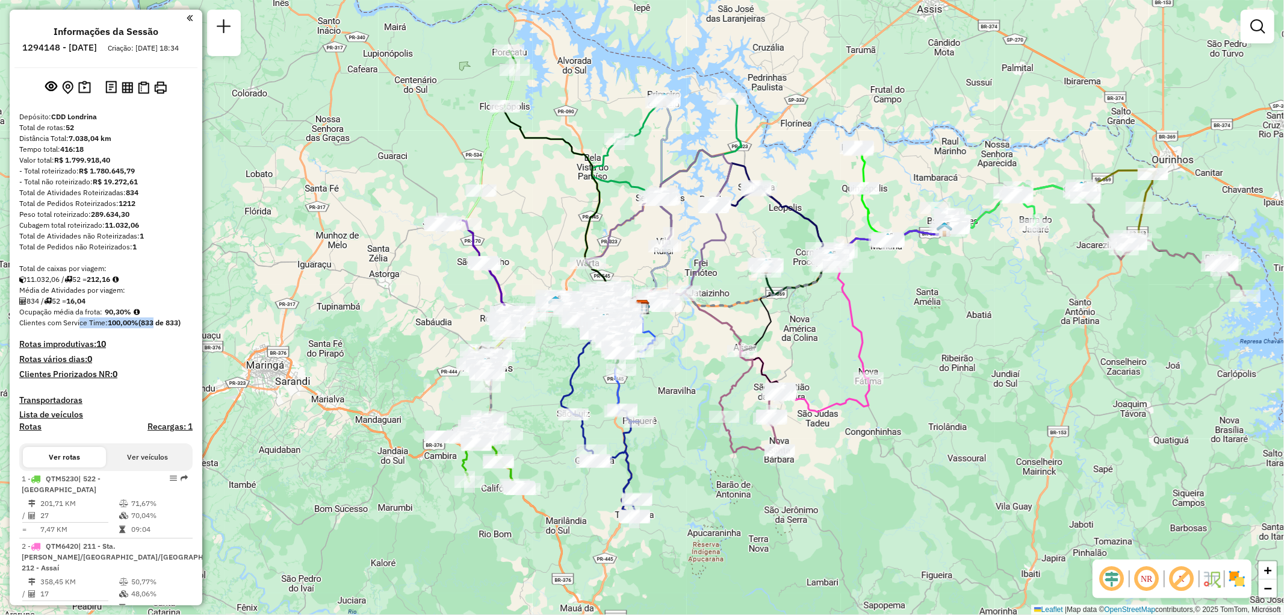
drag, startPoint x: 79, startPoint y: 332, endPoint x: 152, endPoint y: 332, distance: 72.8
click at [152, 328] on div "Clientes com Service Time: 100,00% (833 de 833)" at bounding box center [105, 322] width 173 height 11
drag, startPoint x: 153, startPoint y: 346, endPoint x: 136, endPoint y: 346, distance: 17.5
click at [191, 21] on div "Informações da Sessão 1294148 - 14/10/2025 Criação: 13/10/2025 18:34 Depósito: …" at bounding box center [106, 307] width 193 height 595
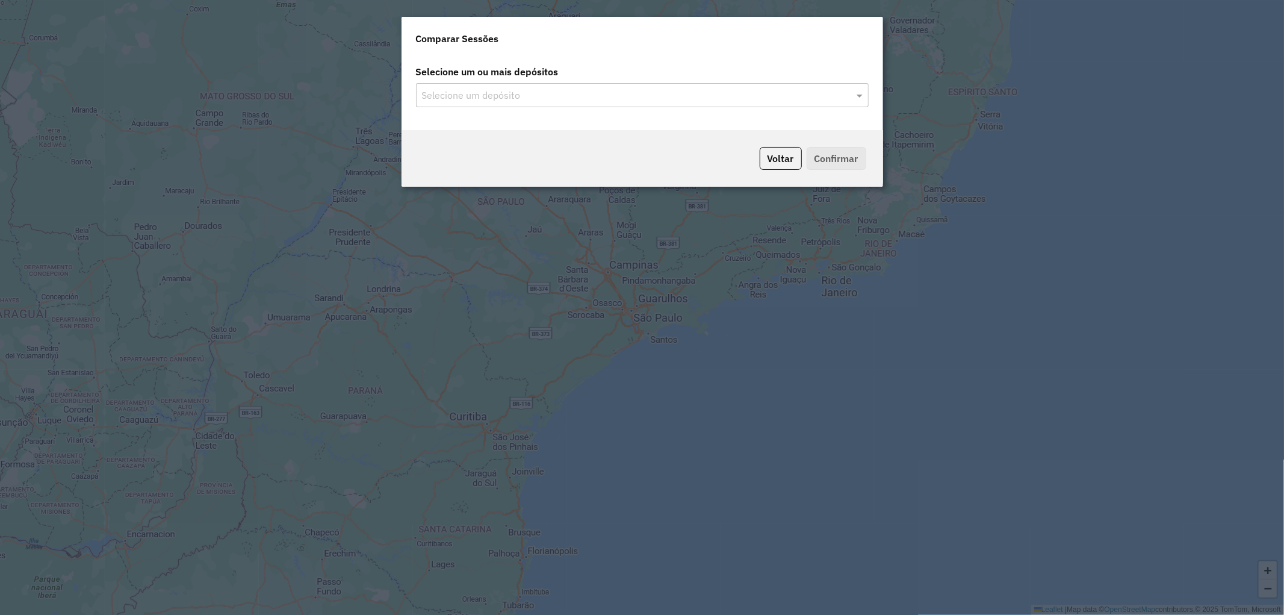
click at [477, 93] on input "text" at bounding box center [636, 95] width 435 height 14
click at [553, 113] on div "Selecione um ou mais depósitos Selecione um depósito" at bounding box center [642, 92] width 482 height 75
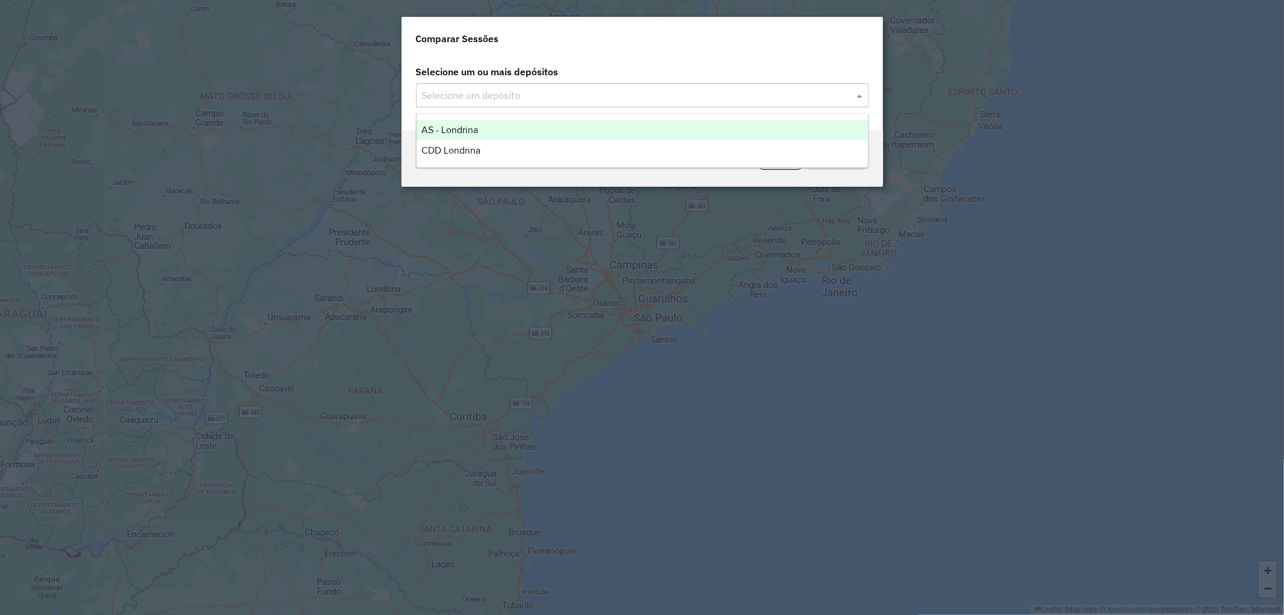
click at [560, 95] on input "text" at bounding box center [636, 95] width 435 height 14
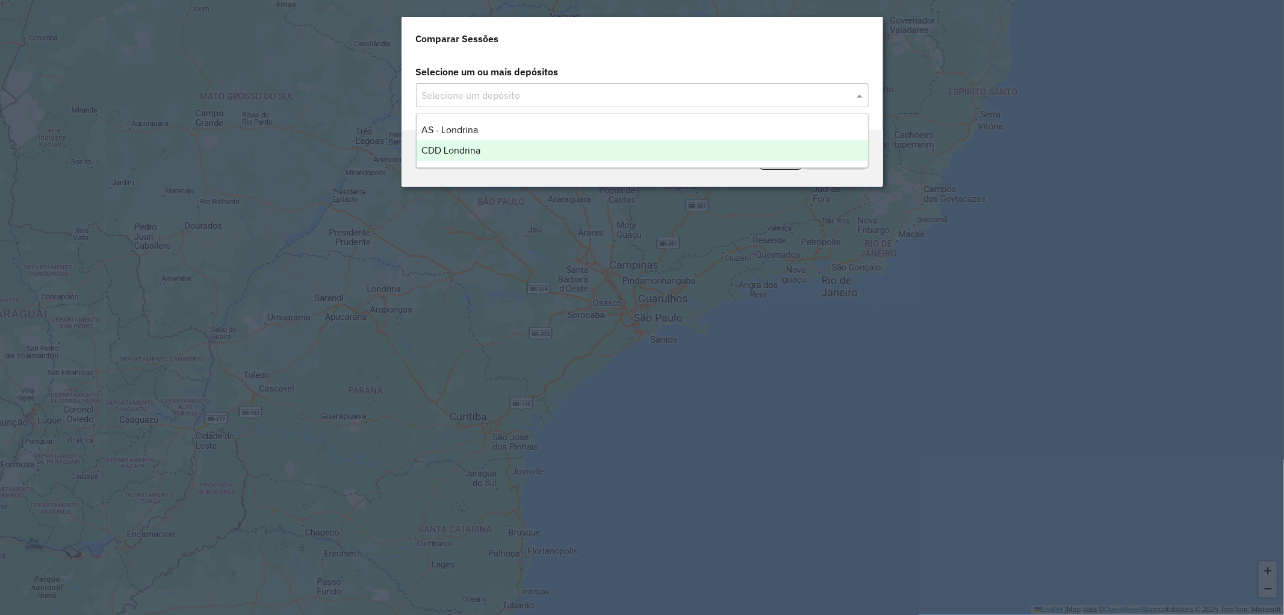
click at [547, 151] on div "CDD Londrina" at bounding box center [642, 150] width 451 height 20
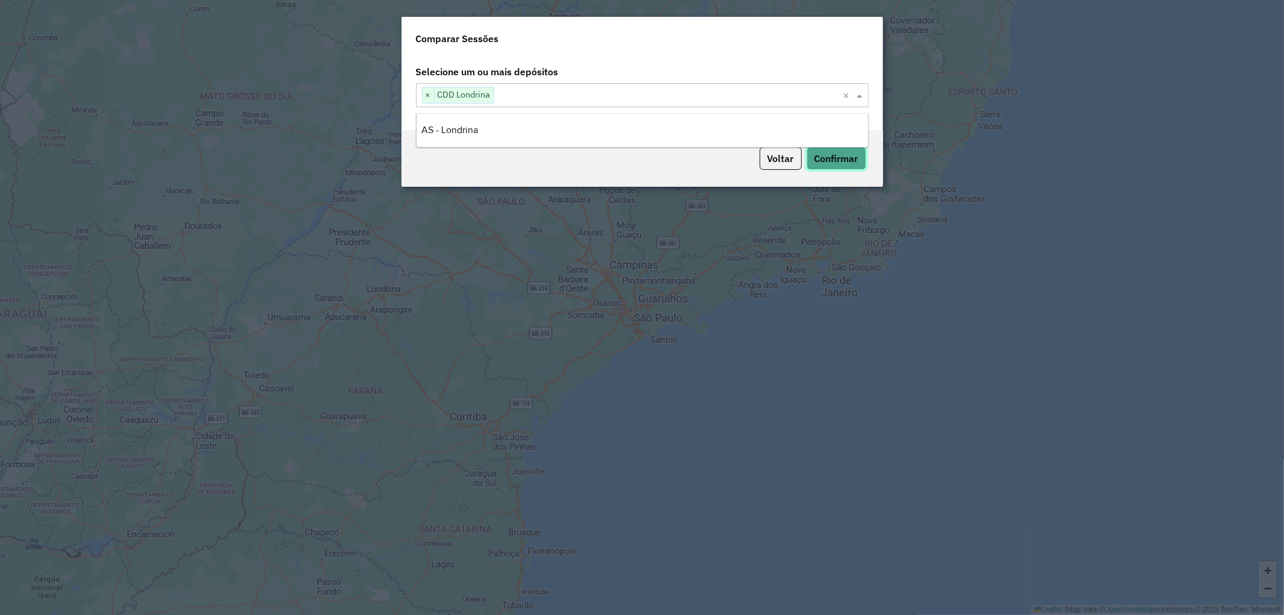
click at [835, 156] on button "Confirmar" at bounding box center [837, 158] width 60 height 23
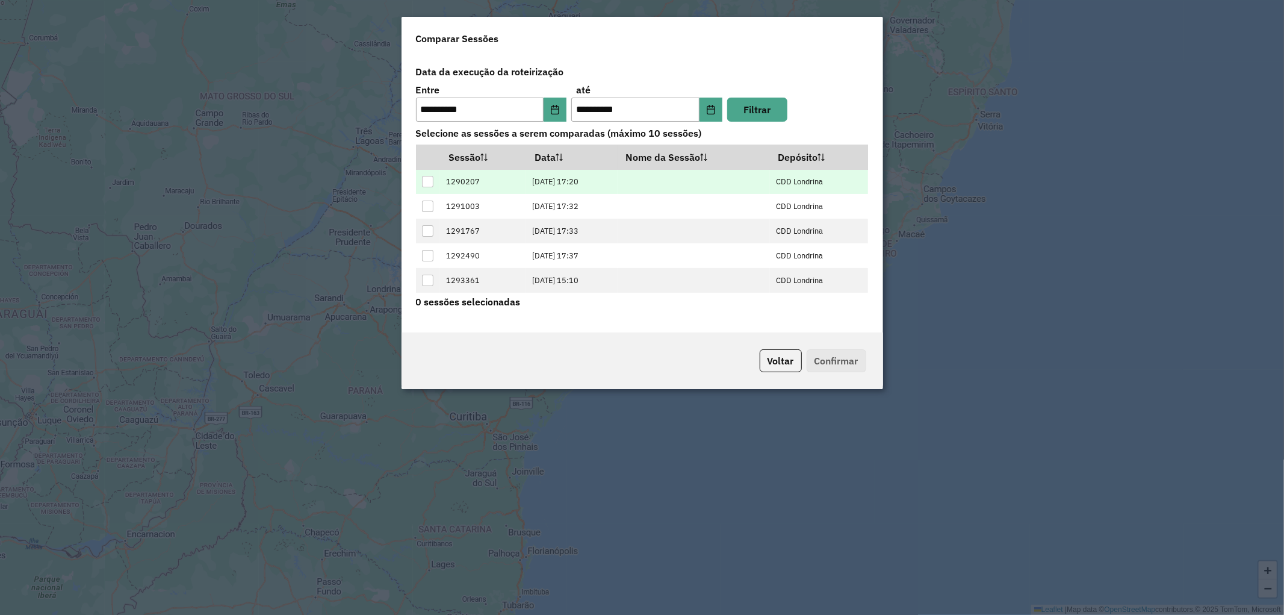
click at [427, 182] on div at bounding box center [427, 181] width 11 height 11
click at [838, 362] on button "Confirmar" at bounding box center [837, 360] width 60 height 23
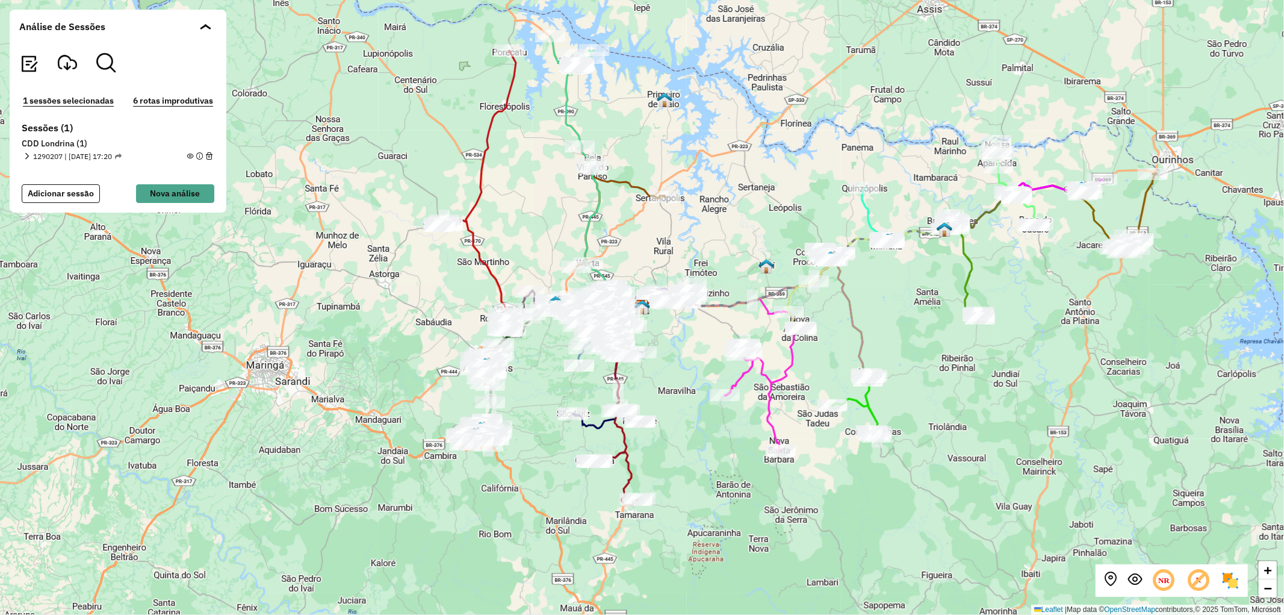
click at [26, 153] on em at bounding box center [26, 156] width 7 height 7
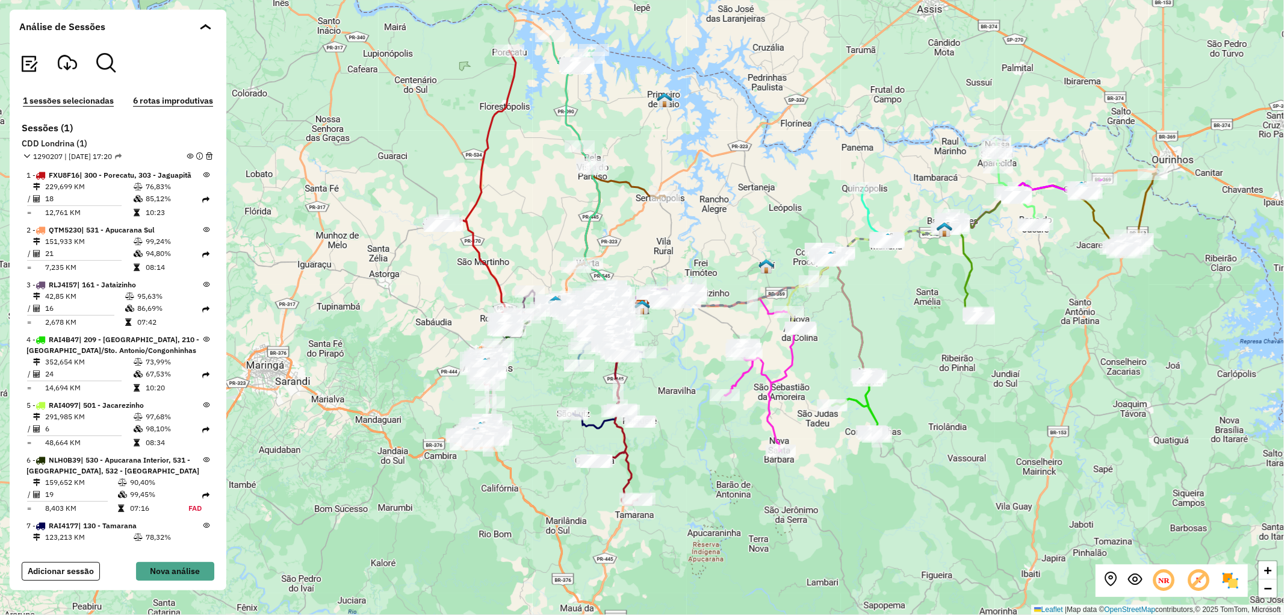
click at [187, 153] on em at bounding box center [190, 156] width 7 height 7
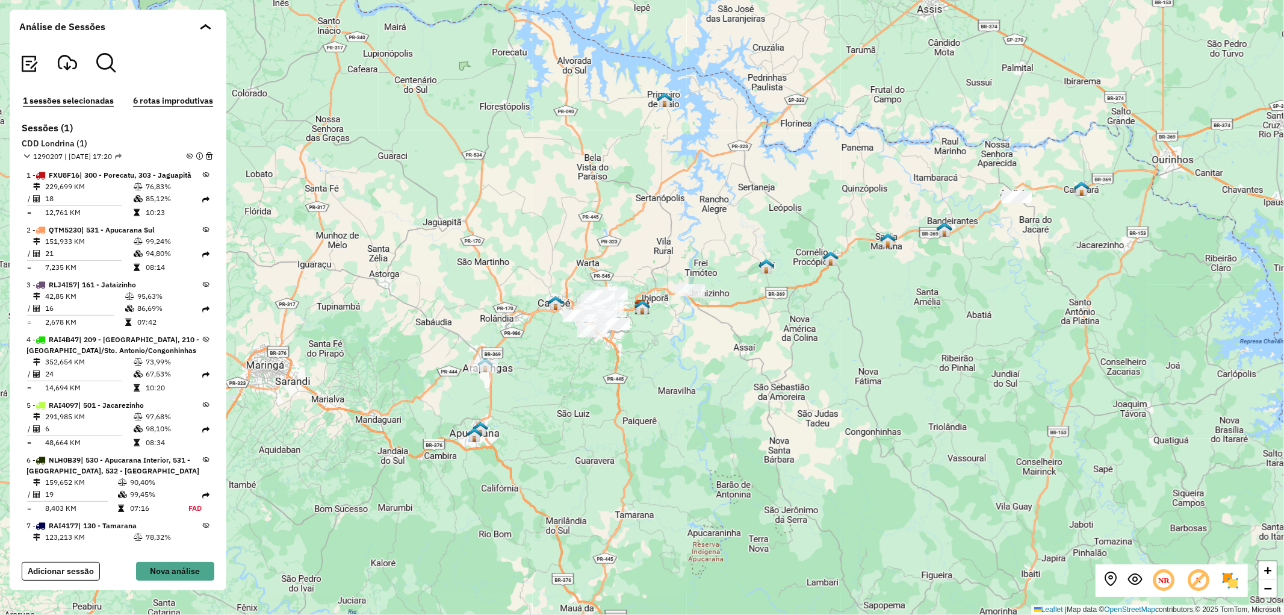
click at [187, 153] on em at bounding box center [190, 156] width 7 height 7
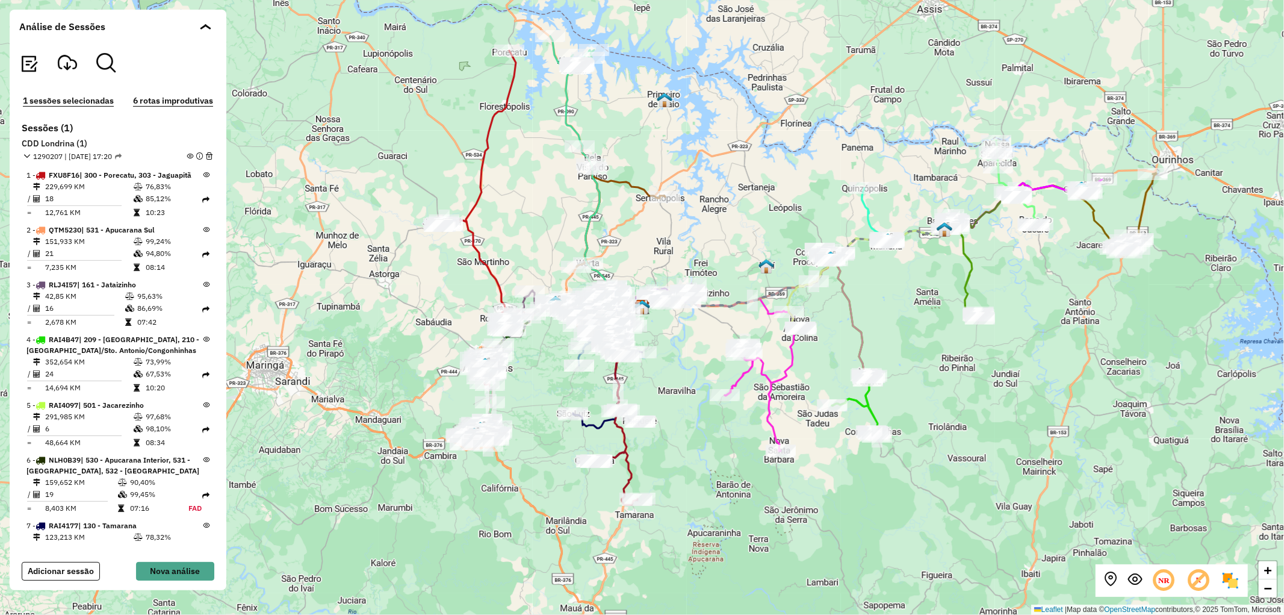
click at [187, 153] on em at bounding box center [190, 156] width 7 height 7
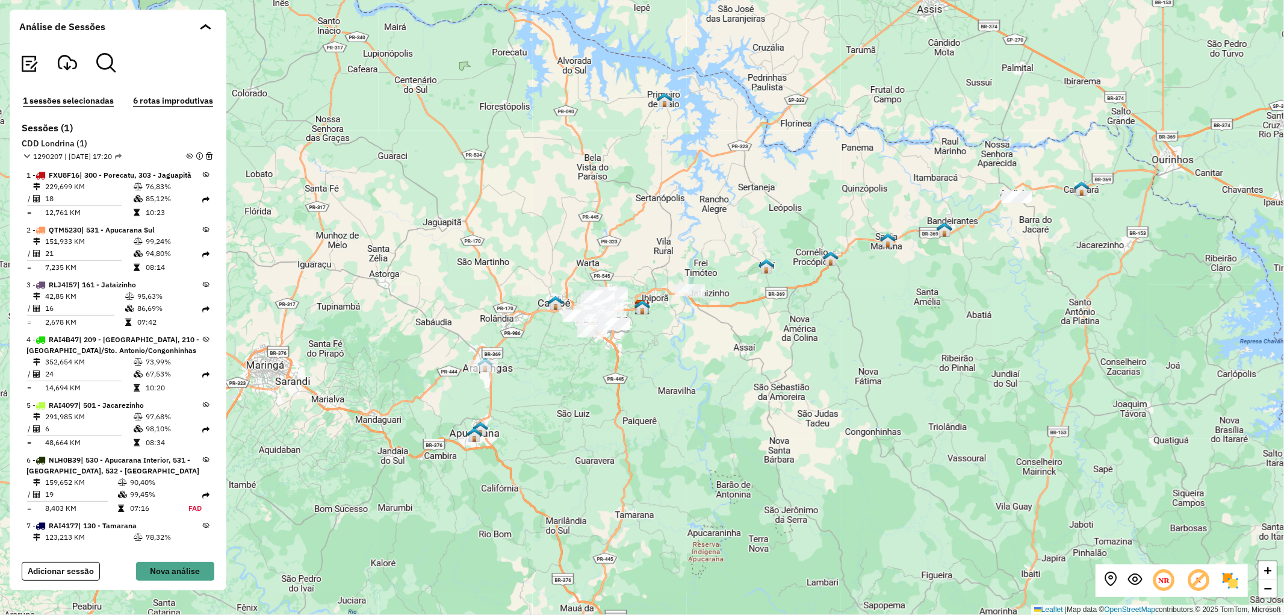
click at [187, 153] on em at bounding box center [190, 156] width 7 height 7
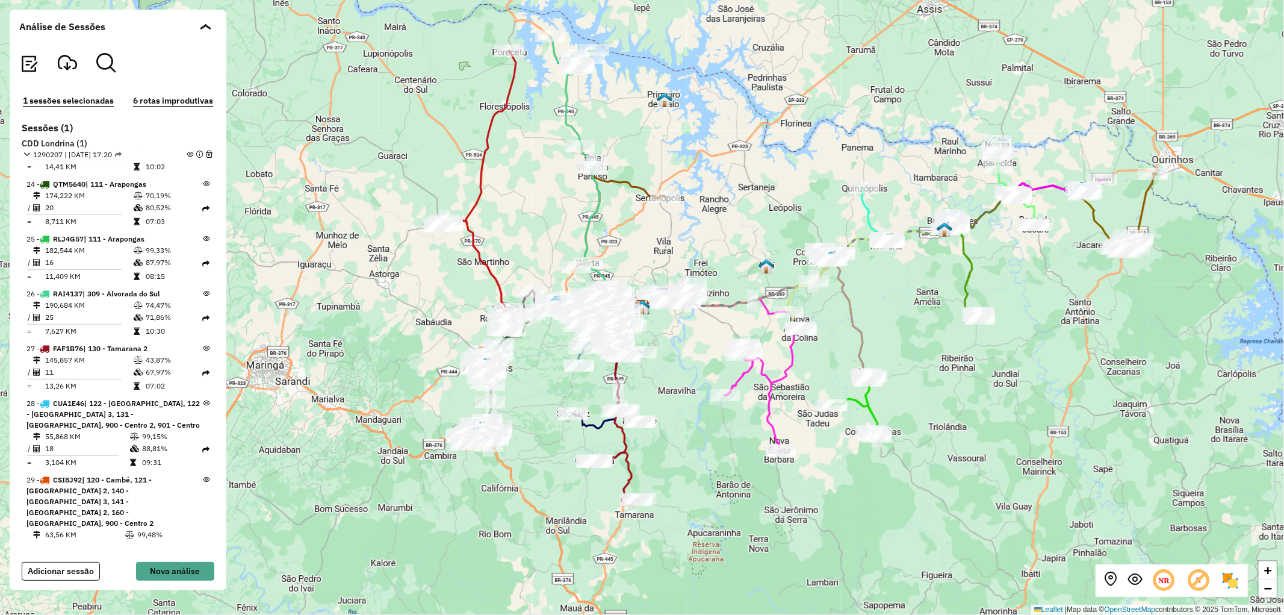
scroll to position [1404, 0]
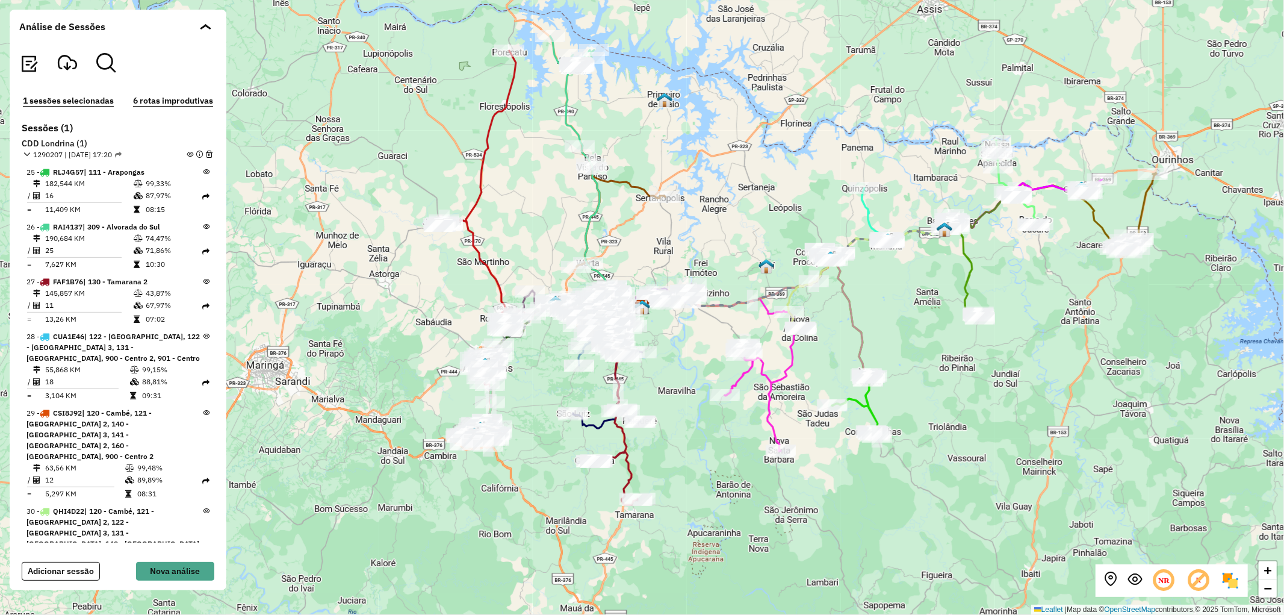
click at [70, 332] on span "| 122 - Londrina Oeste 1, 122 - Londrina Oeste 3, 131 - Londrina Sul, 900 - Cen…" at bounding box center [112, 347] width 173 height 31
click at [63, 364] on td "55,868 KM" at bounding box center [87, 370] width 85 height 12
click at [205, 333] on icon at bounding box center [206, 336] width 7 height 7
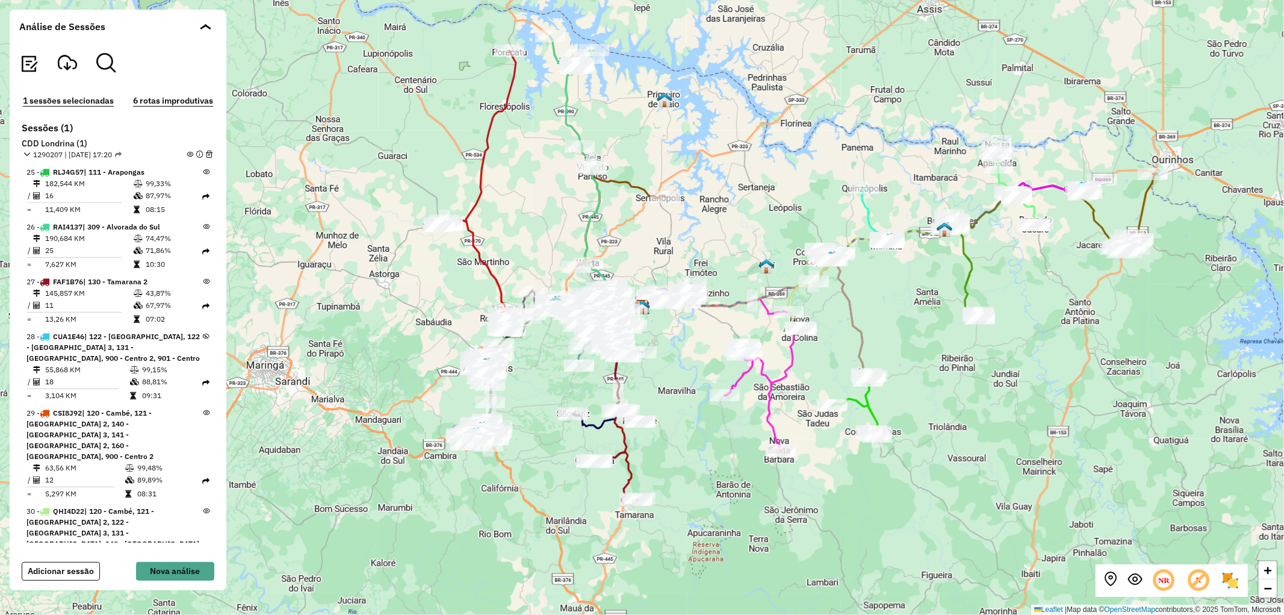
click at [205, 333] on icon at bounding box center [206, 336] width 7 height 7
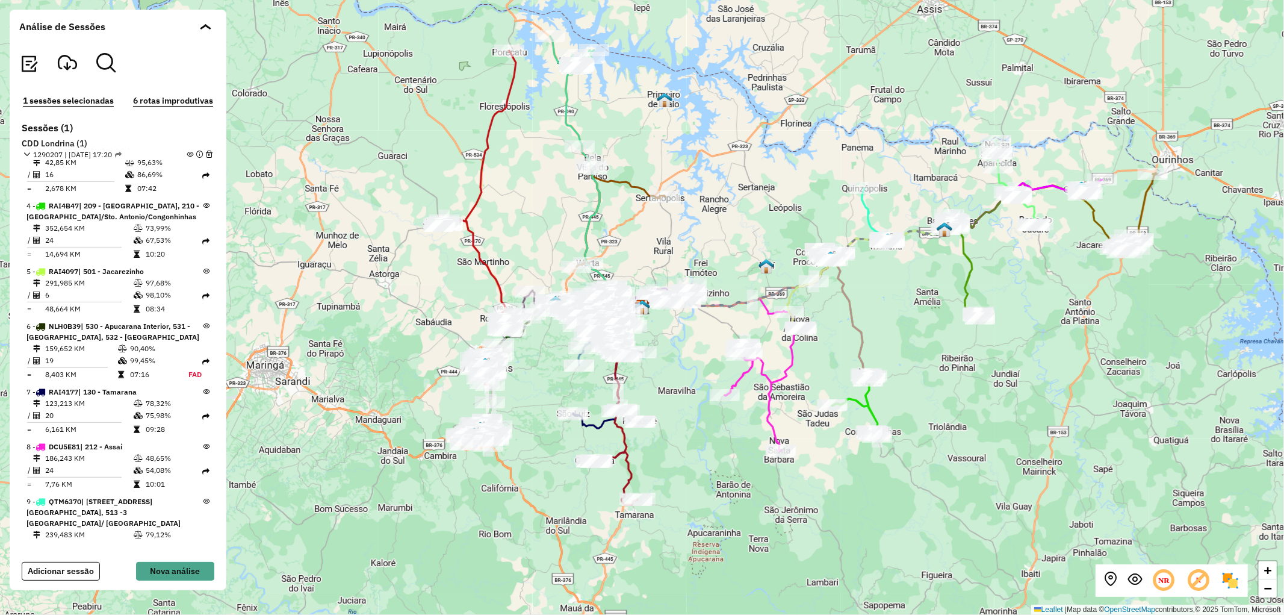
scroll to position [0, 0]
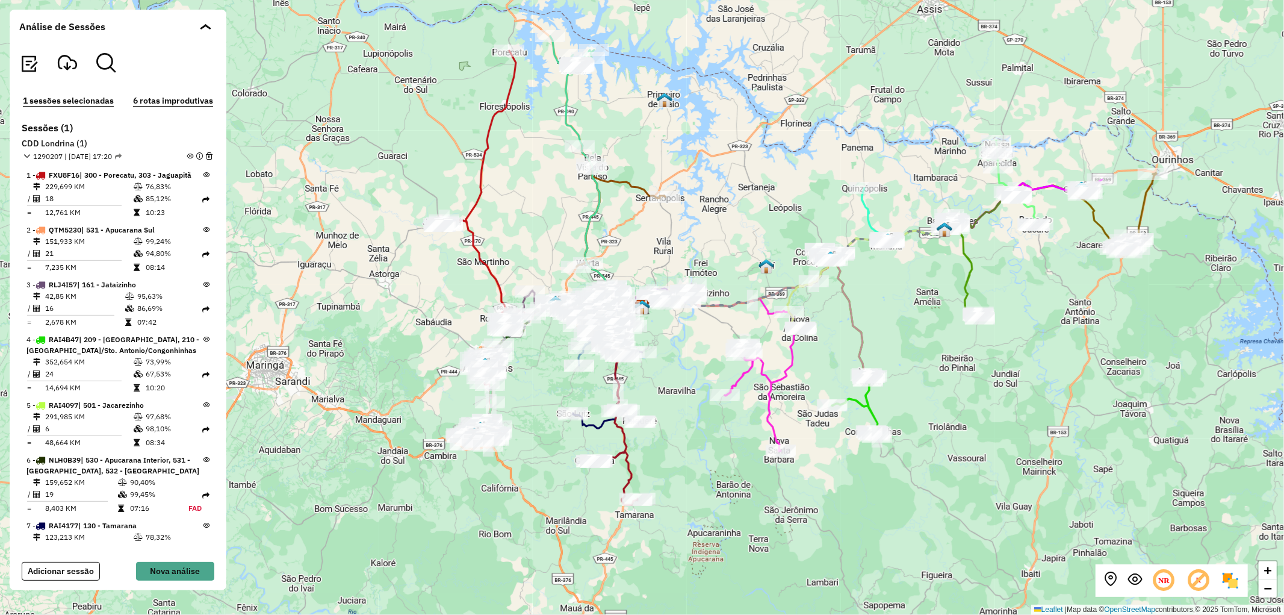
click at [91, 101] on button "1 sessões selecionadas" at bounding box center [68, 101] width 98 height 14
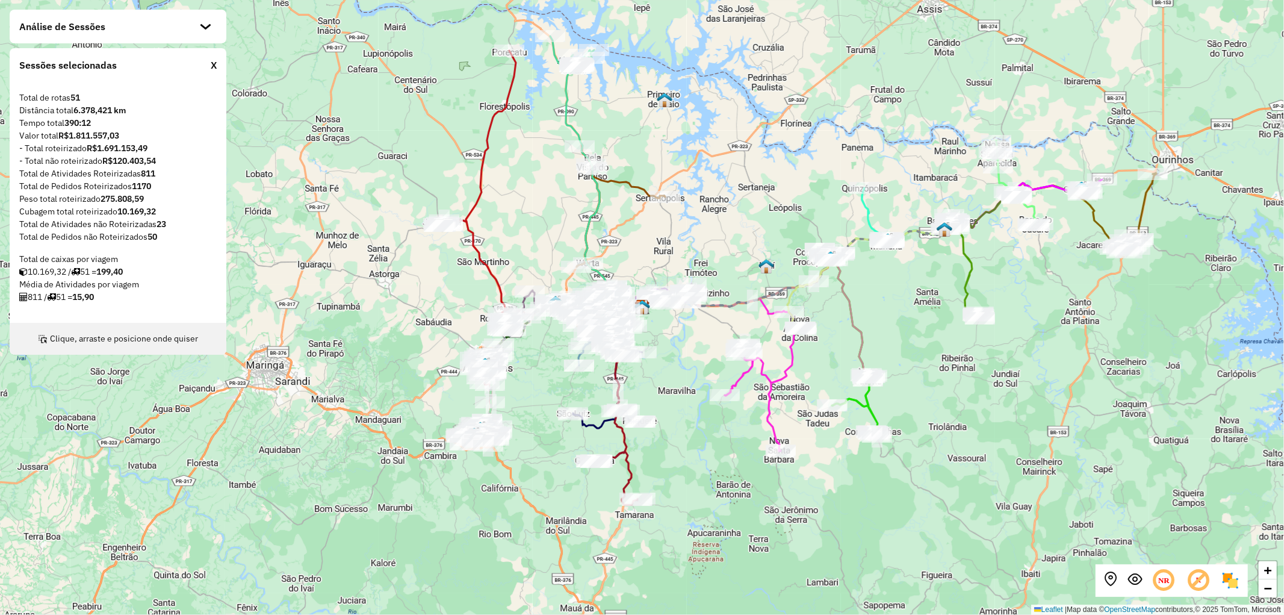
click at [212, 30] on div "Análise de Sessões" at bounding box center [118, 27] width 217 height 34
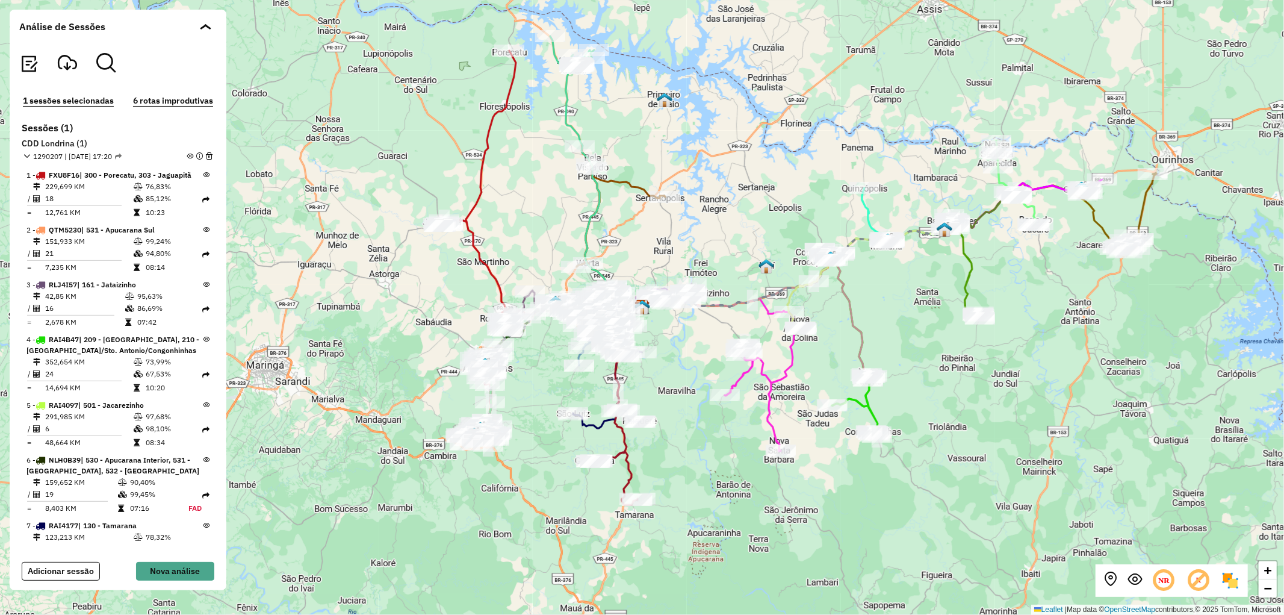
click at [25, 64] on img at bounding box center [28, 63] width 19 height 19
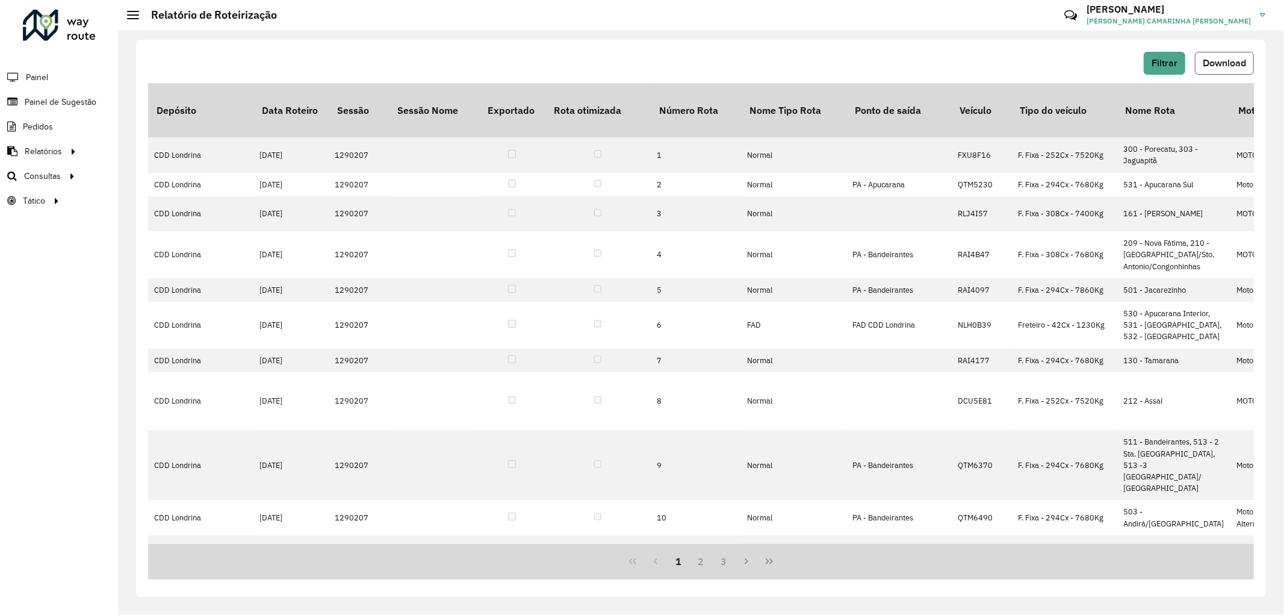
click at [1235, 67] on button "Download" at bounding box center [1224, 63] width 59 height 23
